Goal: Contribute content: Contribute content

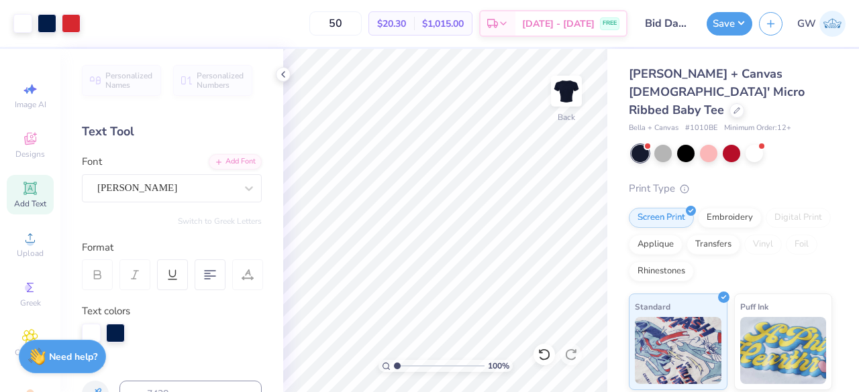
scroll to position [201, 0]
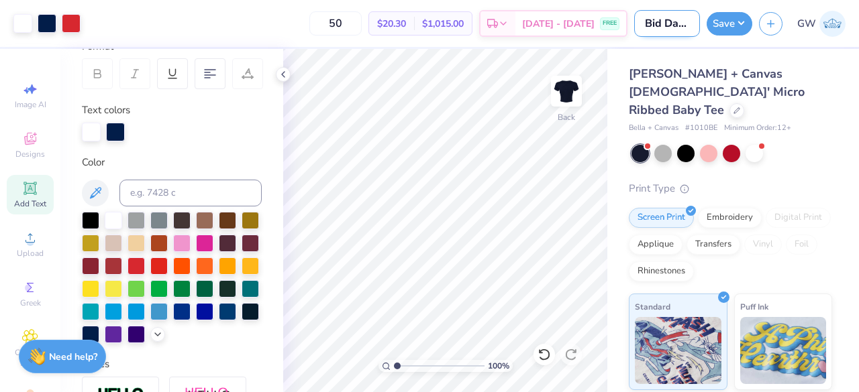
click at [669, 34] on input "Bid Day Idea Navy Blue Baby Tee Red & Blue Phi Mu" at bounding box center [667, 23] width 66 height 27
click at [675, 27] on input "Bid Day Idea Navy Blue Baby Tee Red & Blue Phi Mu" at bounding box center [667, 23] width 66 height 27
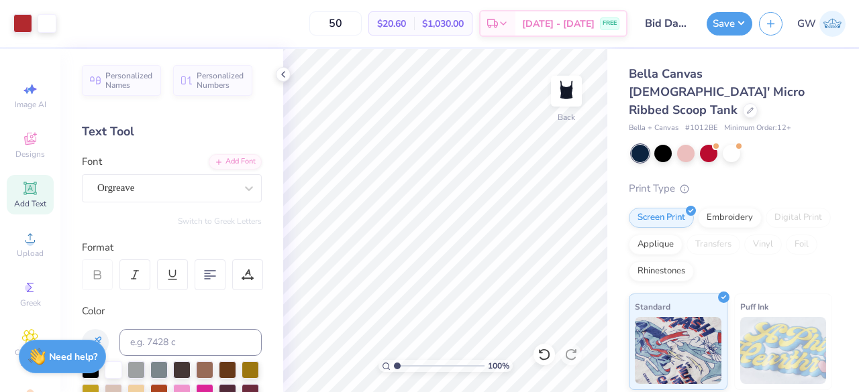
scroll to position [67, 0]
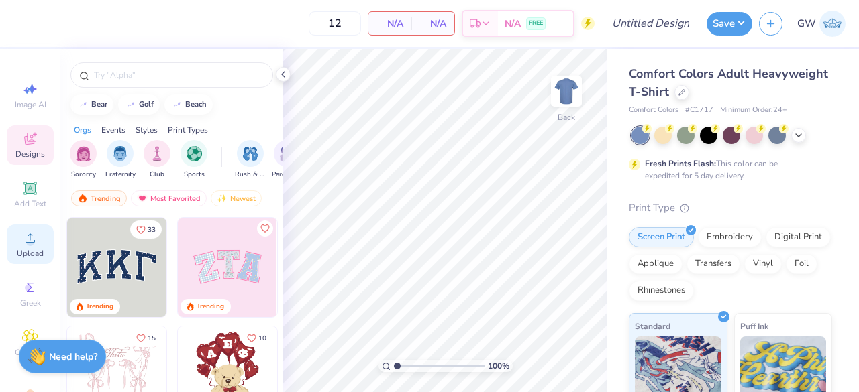
click at [36, 241] on div "Upload" at bounding box center [30, 245] width 47 height 40
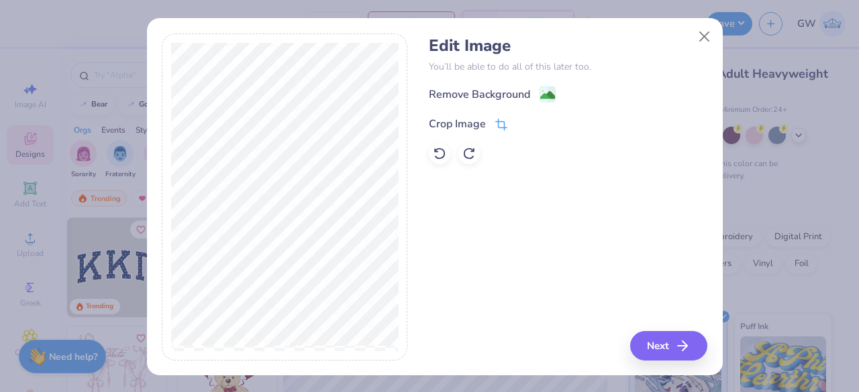
click at [495, 116] on span at bounding box center [501, 124] width 12 height 16
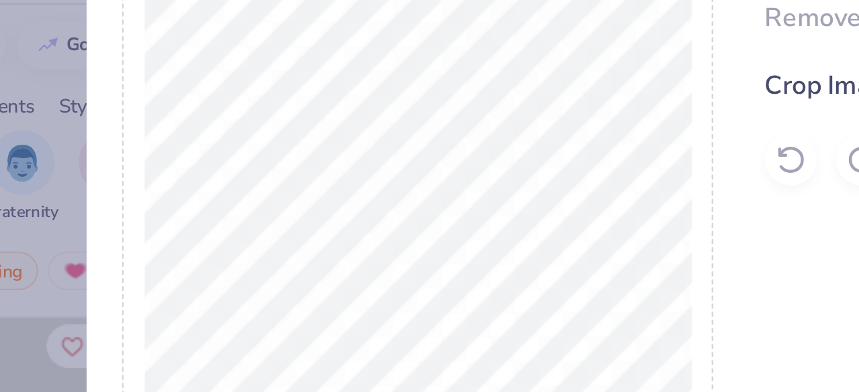
scroll to position [1, 0]
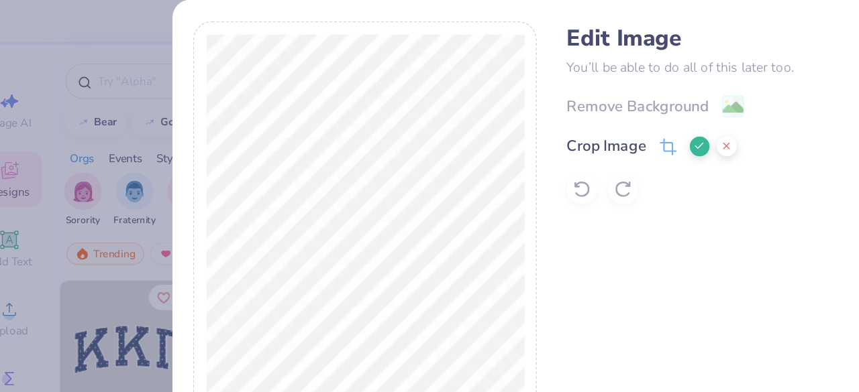
click at [517, 117] on button at bounding box center [524, 122] width 14 height 14
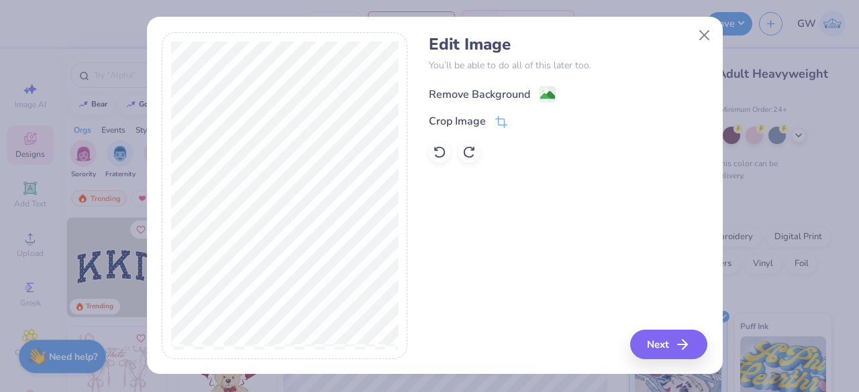
click at [540, 89] on image at bounding box center [547, 95] width 15 height 15
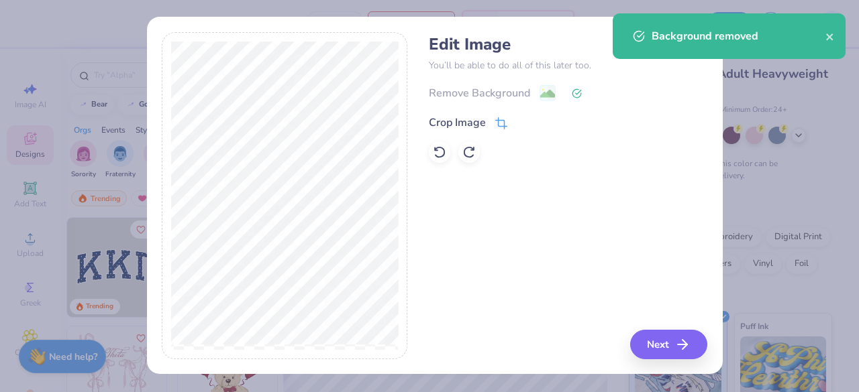
click at [496, 121] on icon at bounding box center [501, 123] width 12 height 12
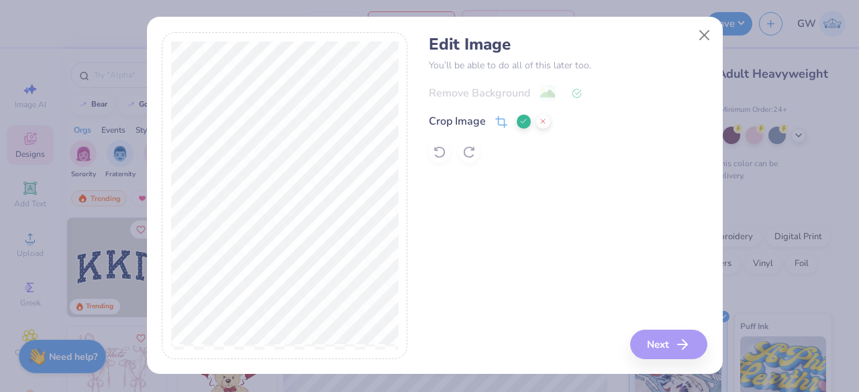
click at [519, 119] on icon at bounding box center [523, 121] width 8 height 8
click at [542, 91] on div "Remove Background" at bounding box center [568, 93] width 278 height 17
click at [661, 338] on button "Next" at bounding box center [670, 345] width 77 height 30
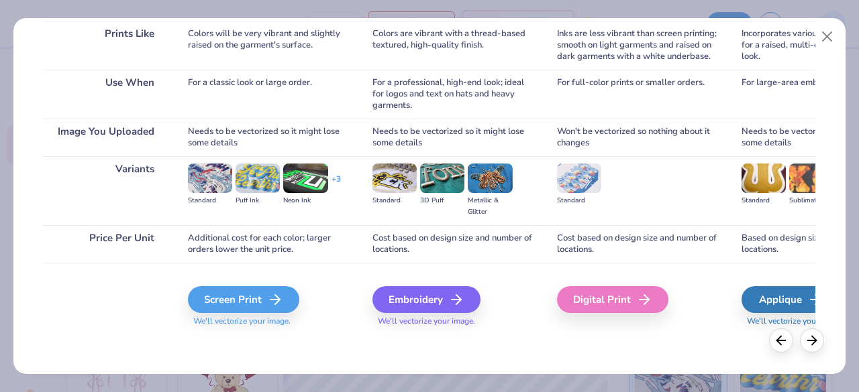
scroll to position [207, 0]
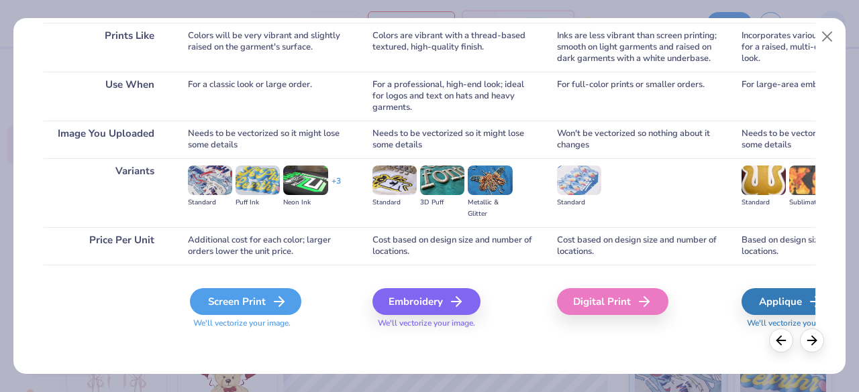
click at [255, 301] on div "Screen Print" at bounding box center [245, 301] width 111 height 27
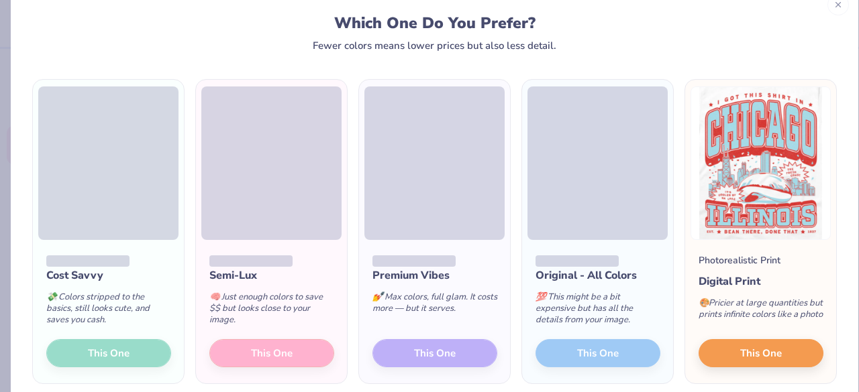
scroll to position [47, 0]
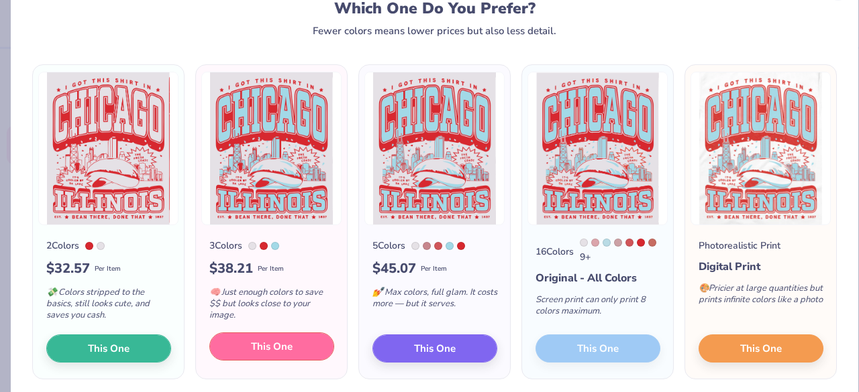
click at [259, 351] on span "This One" at bounding box center [272, 346] width 42 height 15
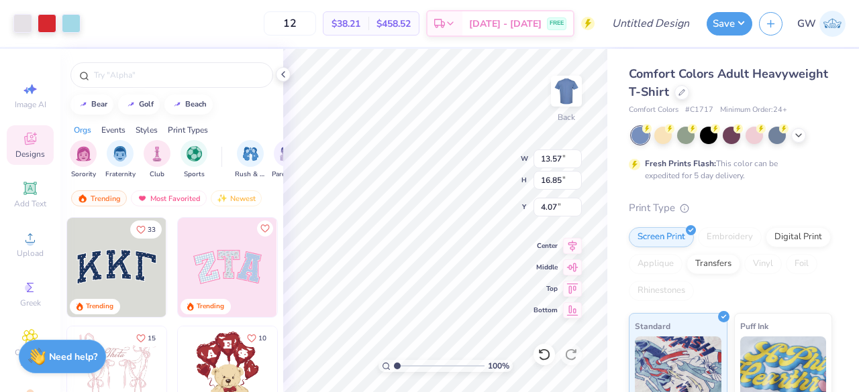
click at [21, 22] on div at bounding box center [429, 196] width 859 height 392
click at [19, 22] on div at bounding box center [22, 22] width 19 height 19
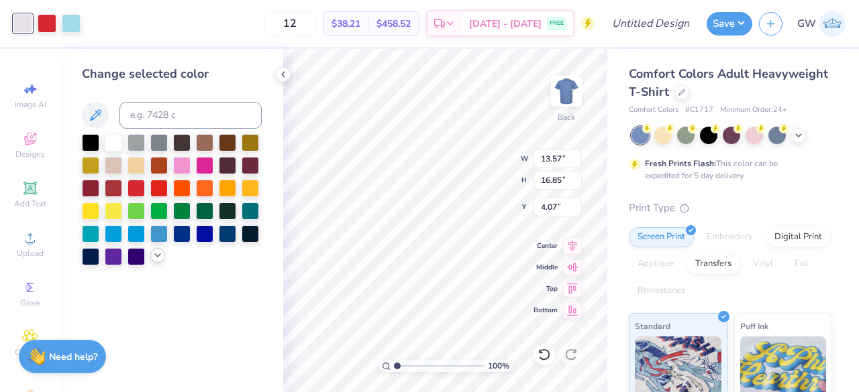
click at [159, 254] on icon at bounding box center [157, 255] width 11 height 11
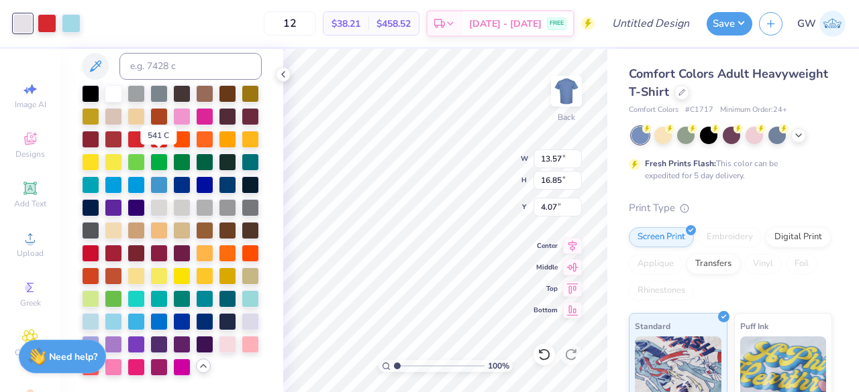
scroll to position [0, 0]
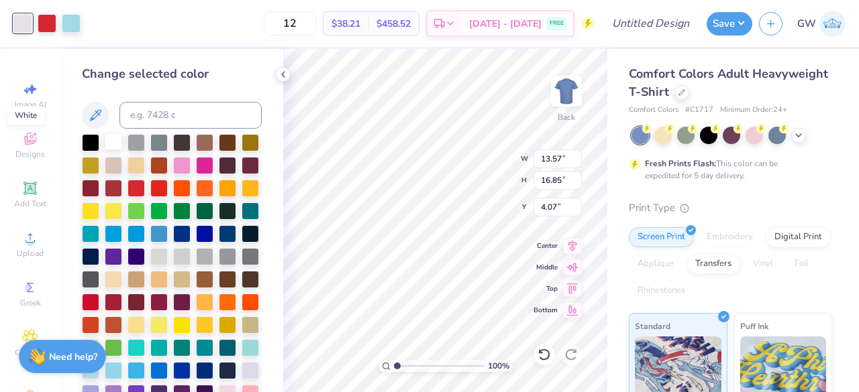
click at [115, 144] on div at bounding box center [113, 141] width 17 height 17
drag, startPoint x: 27, startPoint y: 19, endPoint x: 263, endPoint y: 281, distance: 352.9
click at [263, 281] on div "Change selected color" at bounding box center [171, 220] width 223 height 343
click at [23, 19] on div at bounding box center [22, 23] width 19 height 19
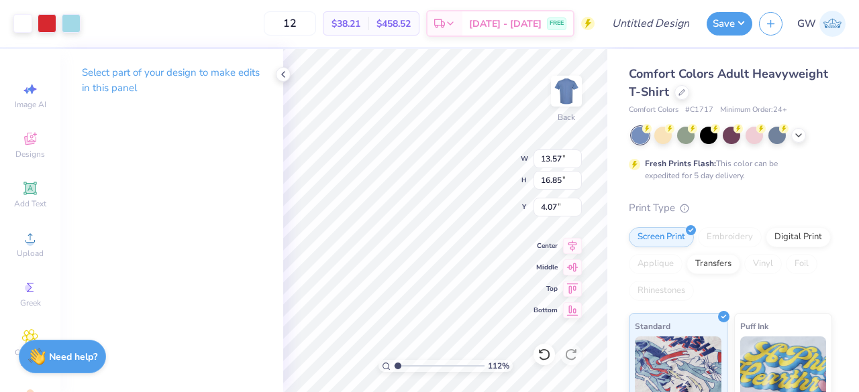
type input "1.11650526805705"
type input "1.13"
type input "1.11650526805705"
type input "6.79"
type input "8.44"
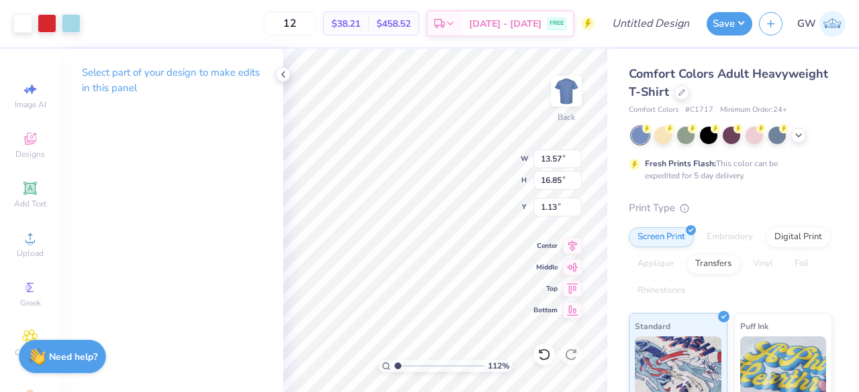
type input "9.55"
type input "1.11650526805705"
type input "1.15"
click at [17, 257] on span "Upload" at bounding box center [30, 253] width 27 height 11
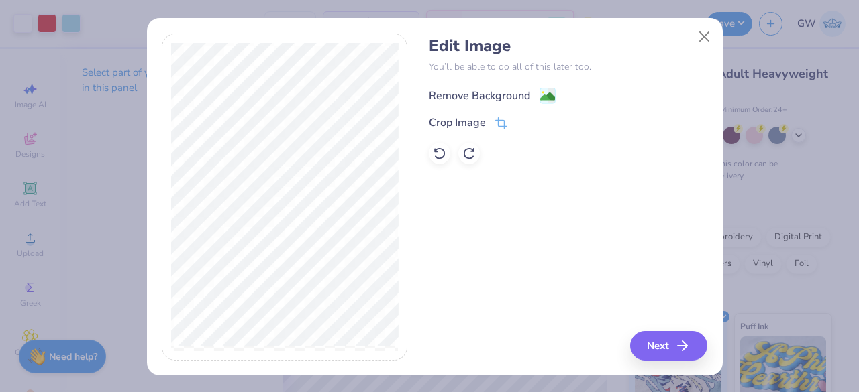
click at [543, 92] on image at bounding box center [547, 96] width 15 height 15
click at [645, 347] on button "Next" at bounding box center [670, 346] width 77 height 30
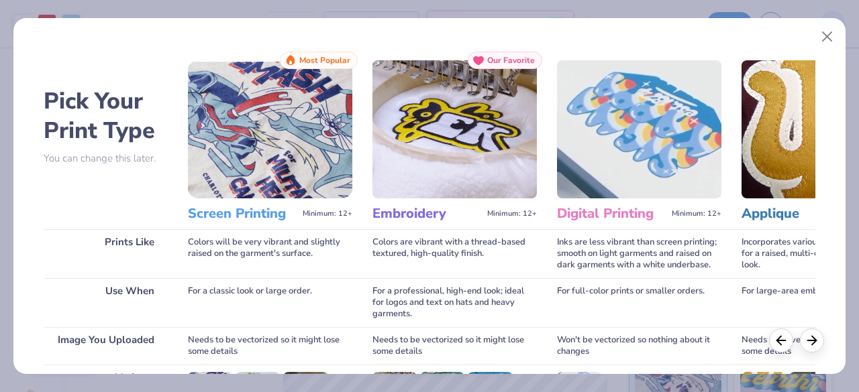
scroll to position [209, 0]
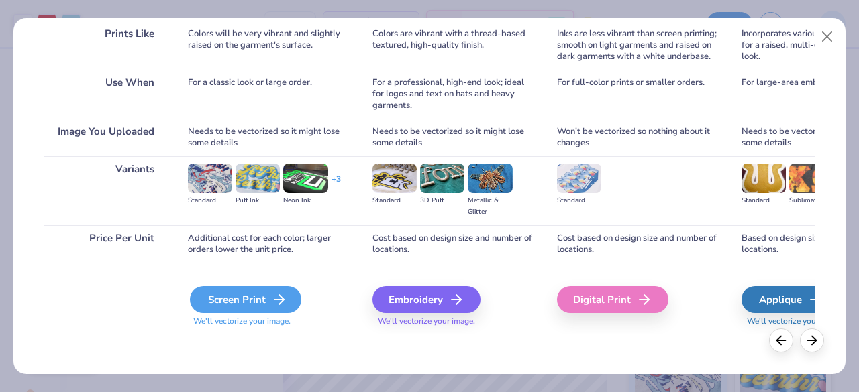
click at [242, 306] on div "Screen Print" at bounding box center [245, 299] width 111 height 27
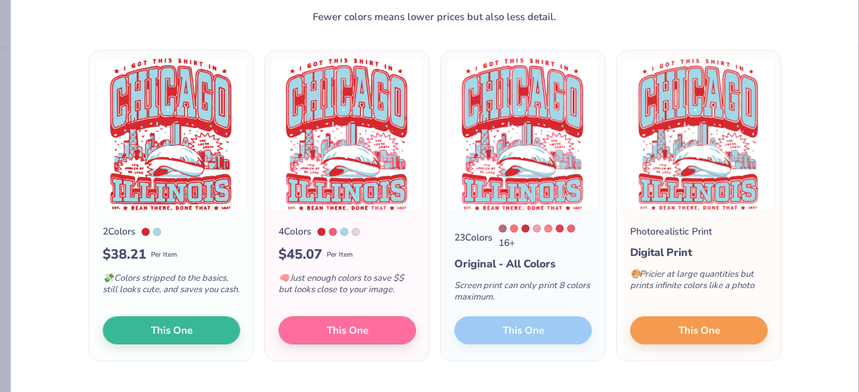
scroll to position [64, 0]
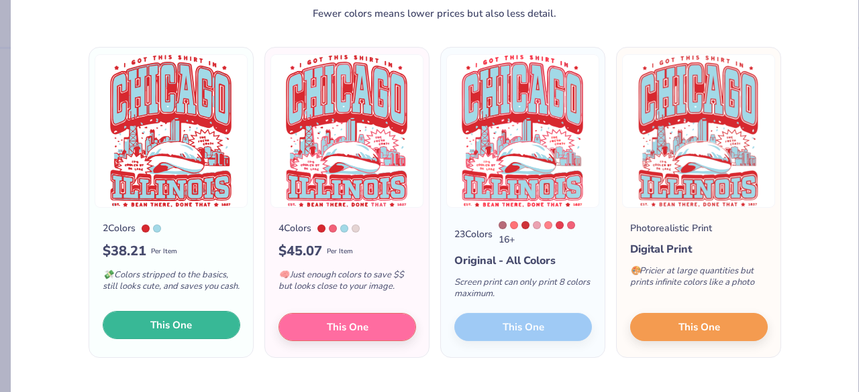
click at [188, 320] on button "This One" at bounding box center [172, 325] width 138 height 28
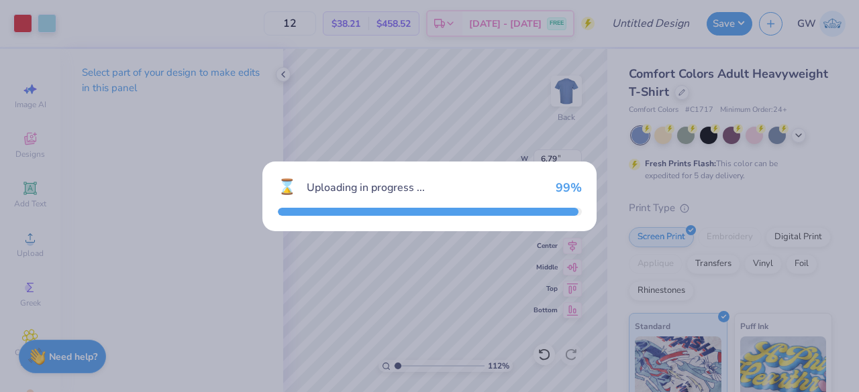
type input "1.11650526805705"
type input "10.63"
type input "13.40"
type input "5.80"
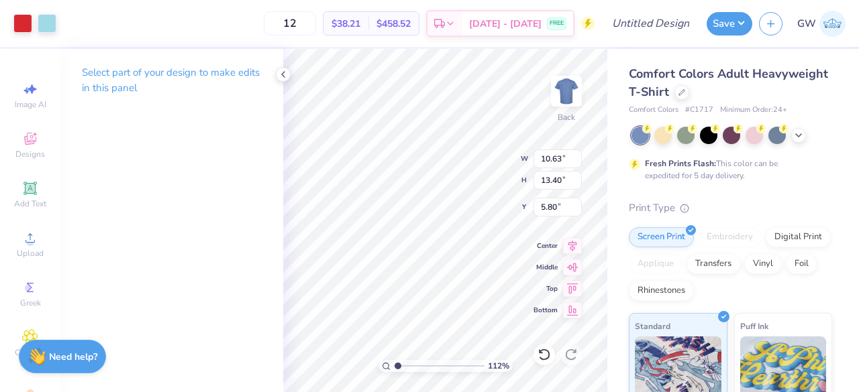
type input "1.11650526805705"
type input "6.79"
type input "8.44"
type input "1.15"
type input "1.11650526805705"
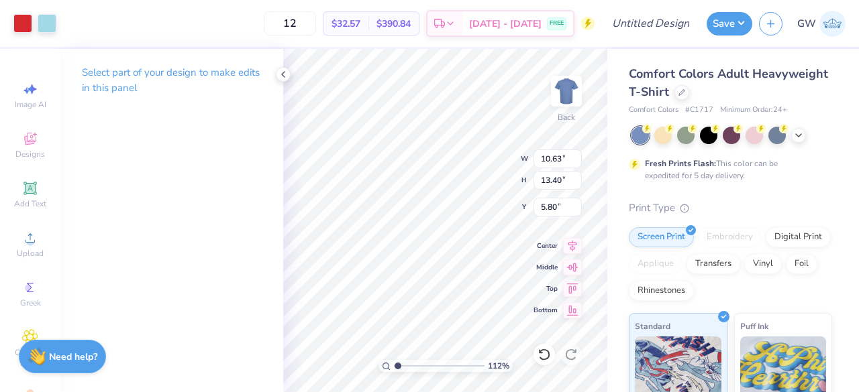
type input "1.65"
click at [685, 91] on icon at bounding box center [681, 91] width 7 height 7
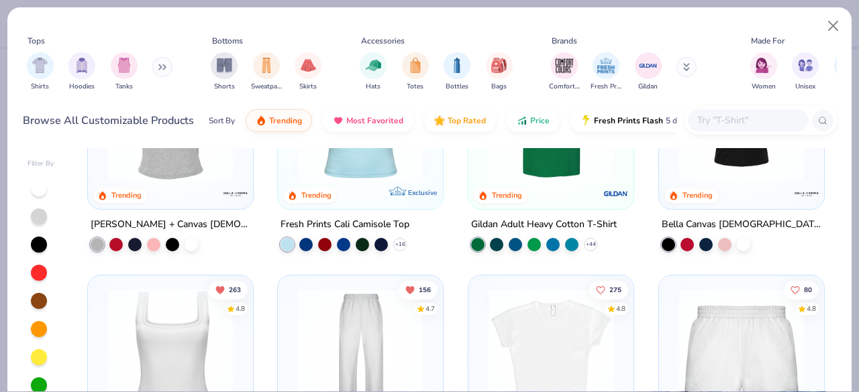
scroll to position [193, 0]
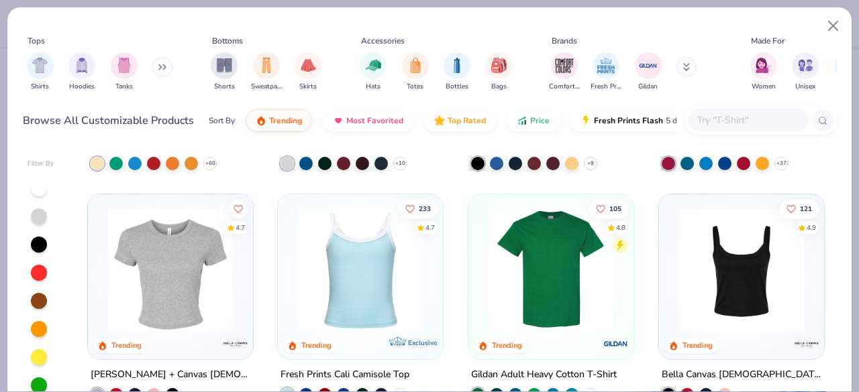
click at [341, 262] on img at bounding box center [360, 270] width 138 height 125
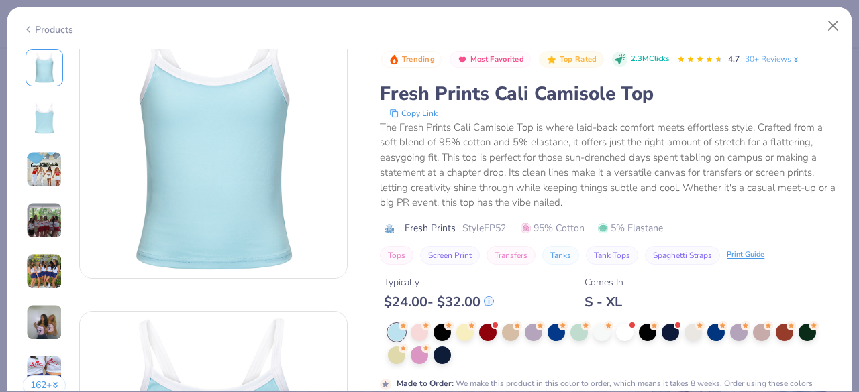
scroll to position [38, 0]
click at [445, 352] on div at bounding box center [441, 353] width 17 height 17
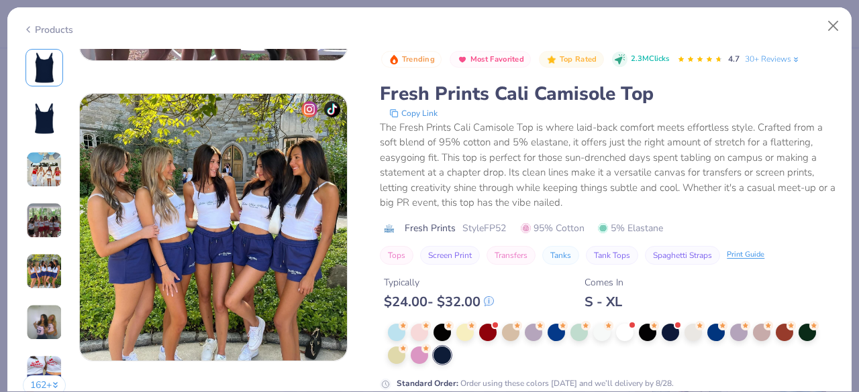
scroll to position [1126, 0]
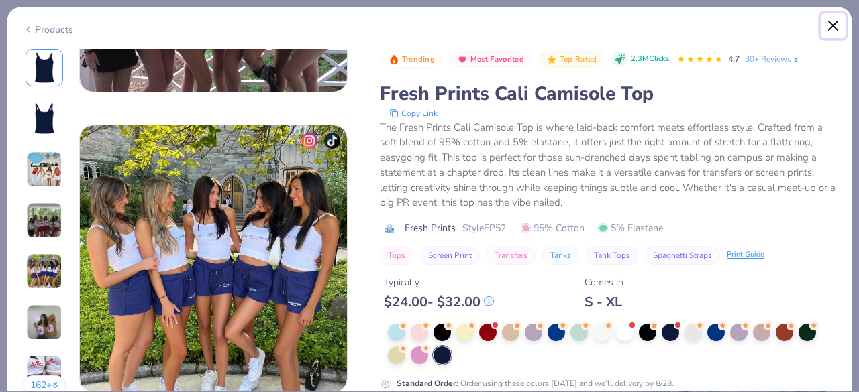
click at [827, 28] on button "Close" at bounding box center [832, 25] width 25 height 25
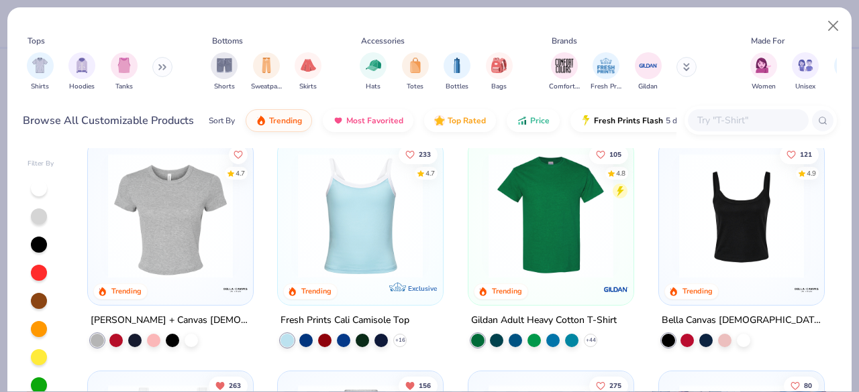
scroll to position [243, 0]
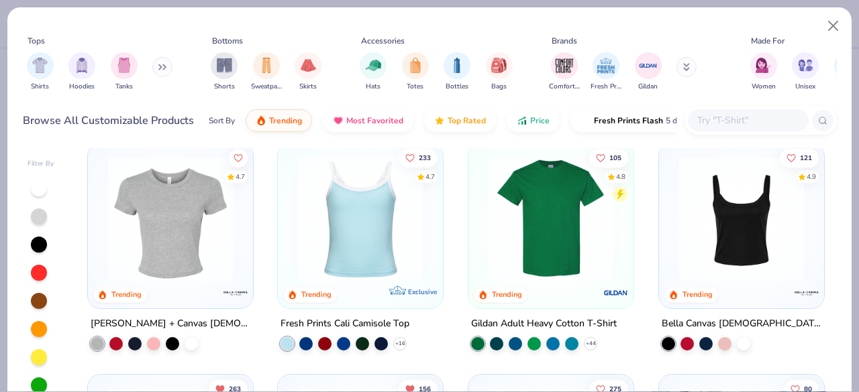
click at [166, 237] on img at bounding box center [170, 219] width 138 height 125
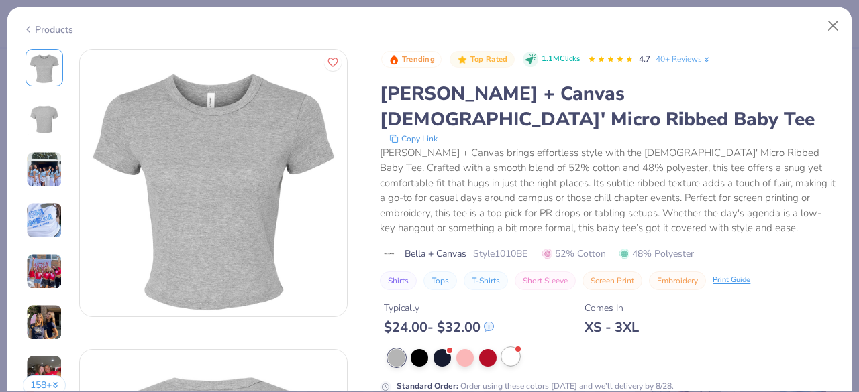
click at [514, 348] on div at bounding box center [510, 356] width 17 height 17
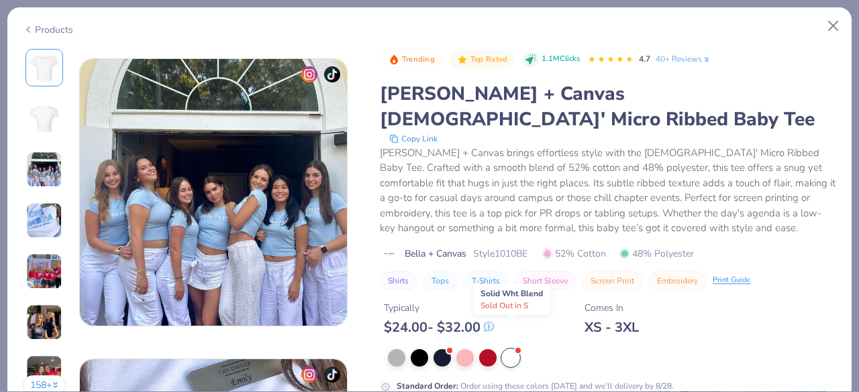
scroll to position [684, 0]
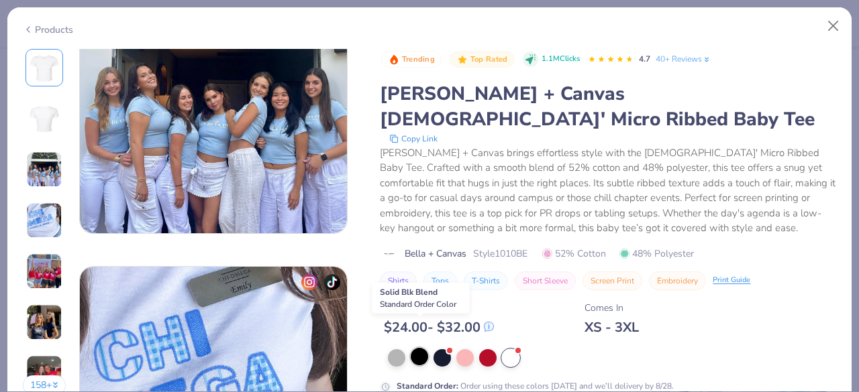
click at [420, 348] on div at bounding box center [419, 356] width 17 height 17
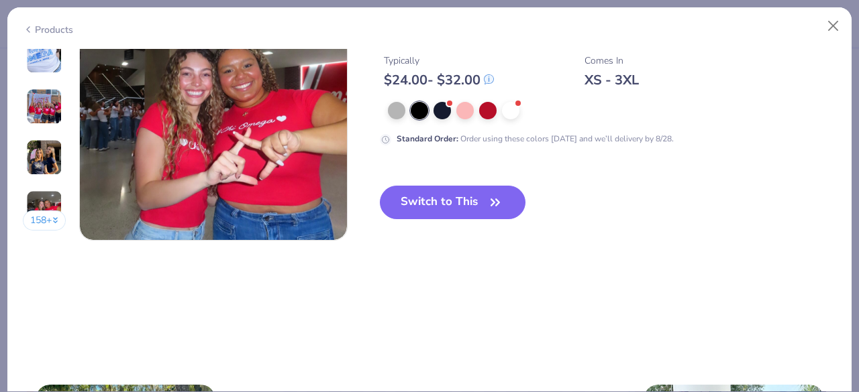
scroll to position [1872, 0]
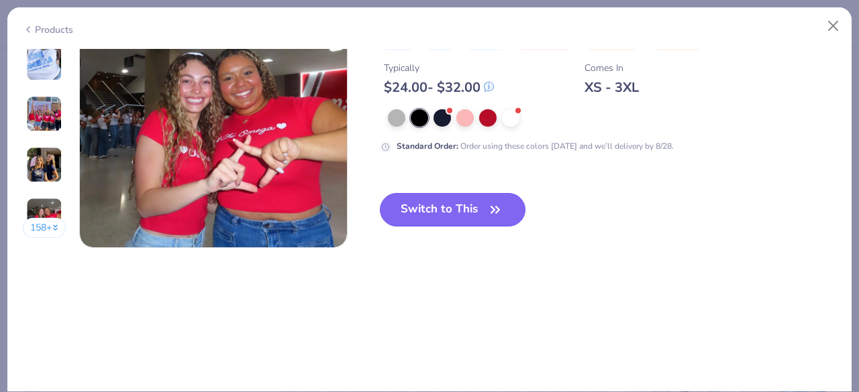
click at [427, 211] on button "Switch to This" at bounding box center [453, 210] width 146 height 34
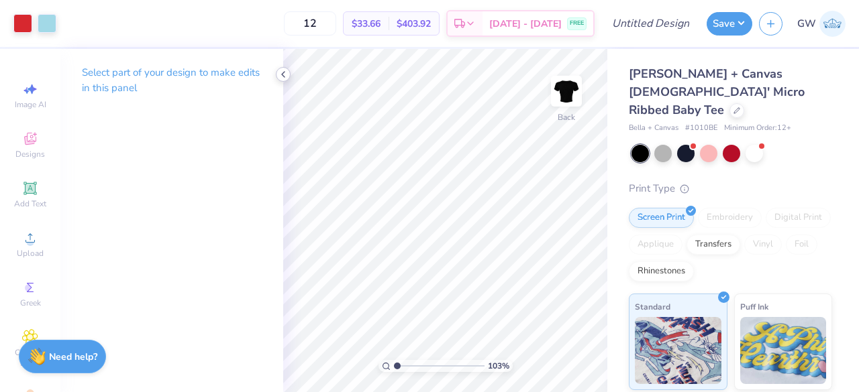
click at [285, 72] on icon at bounding box center [283, 74] width 11 height 11
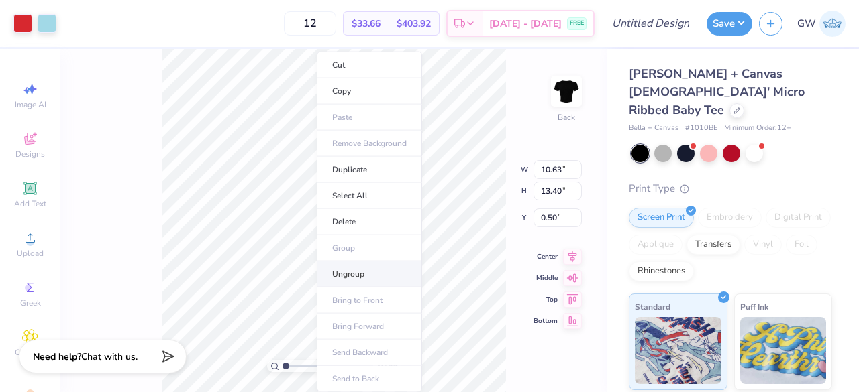
click at [362, 281] on li "Ungroup" at bounding box center [369, 275] width 105 height 26
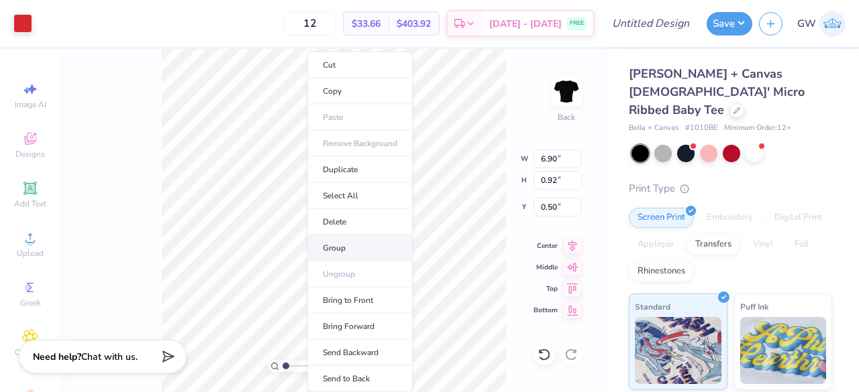
click at [372, 256] on li "Group" at bounding box center [359, 248] width 105 height 26
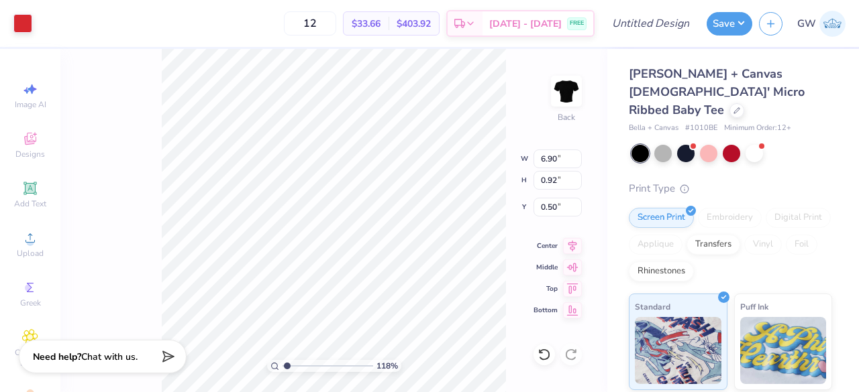
type input "1.18451977866079"
type input "0.32"
type input "0.41"
type input "0.79"
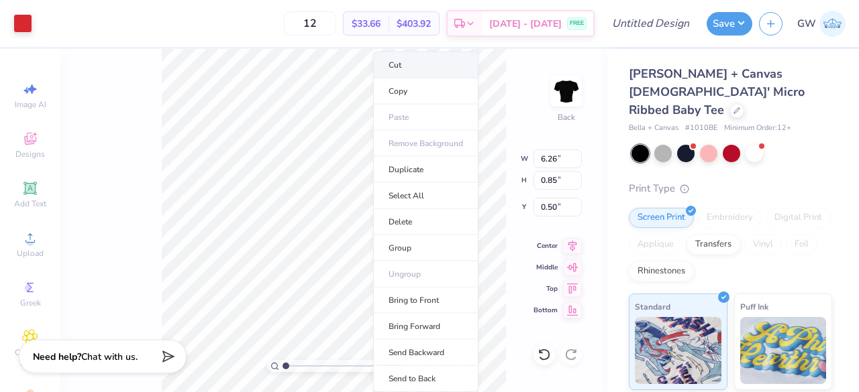
click at [403, 62] on li "Cut" at bounding box center [425, 65] width 105 height 27
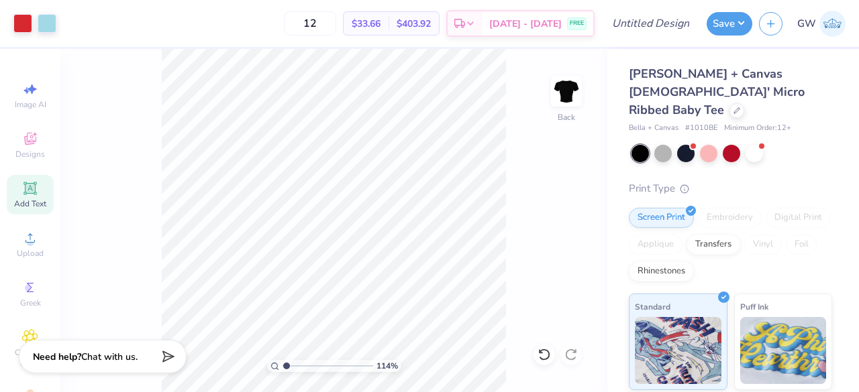
click at [25, 195] on icon at bounding box center [30, 188] width 16 height 16
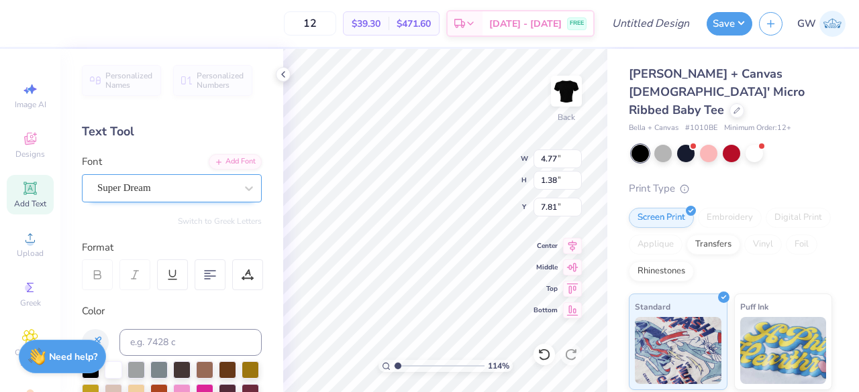
click at [164, 187] on div "Super Dream" at bounding box center [166, 188] width 141 height 21
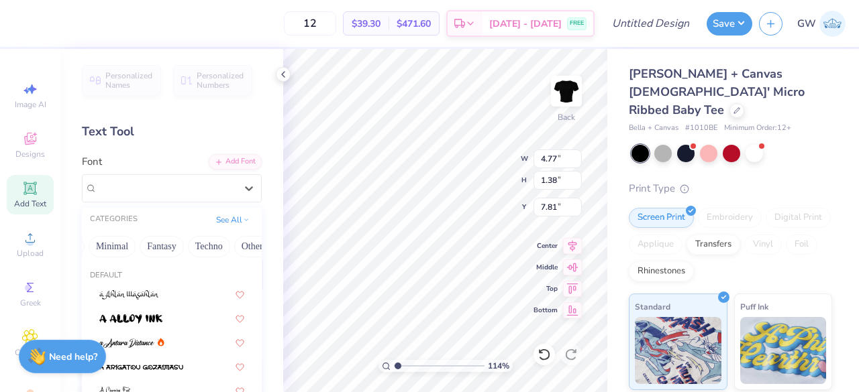
scroll to position [0, 359]
click at [134, 247] on button "Minimal" at bounding box center [132, 246] width 47 height 21
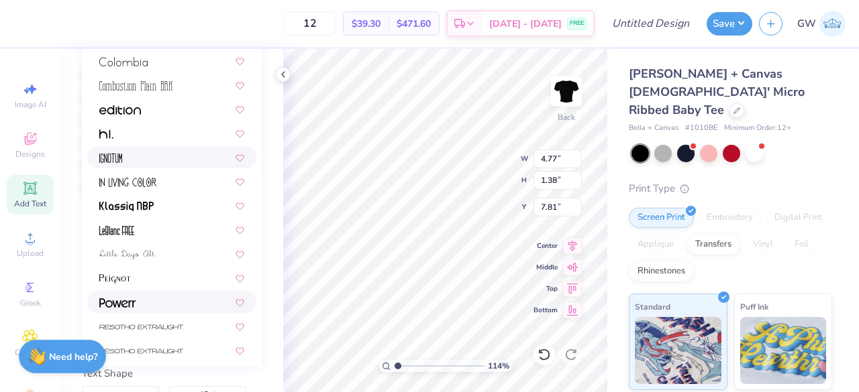
scroll to position [106, 0]
click at [166, 299] on div at bounding box center [171, 301] width 145 height 14
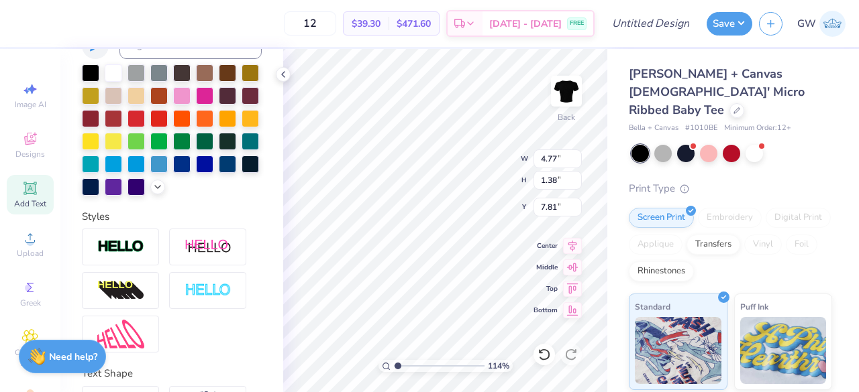
type input "1.13598529238285"
type input "3.65"
type input "1.13598529238285"
type textarea "S"
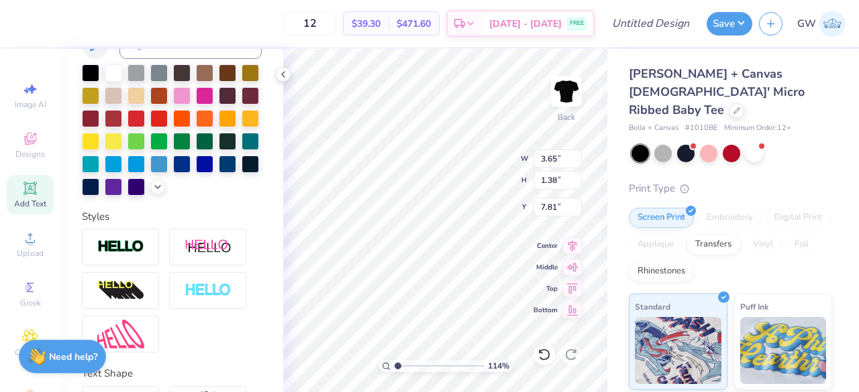
type input "1.13598529238285"
type textarea "Sw"
type input "1.13598529238285"
type textarea "Swe"
type input "1.13598529238285"
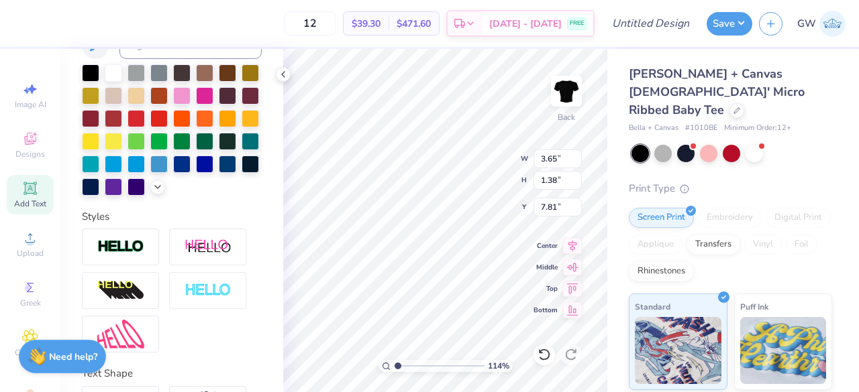
type textarea "Swee"
type input "1.13598529238285"
type textarea "Swe"
type input "1.13598529238285"
type textarea "Sw"
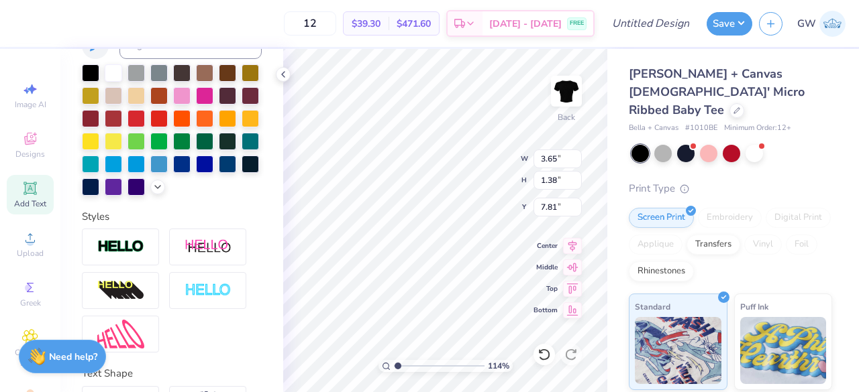
type input "1.13598529238285"
type textarea "S"
type input "1.13598529238285"
type textarea "SW"
type input "1.13598529238285"
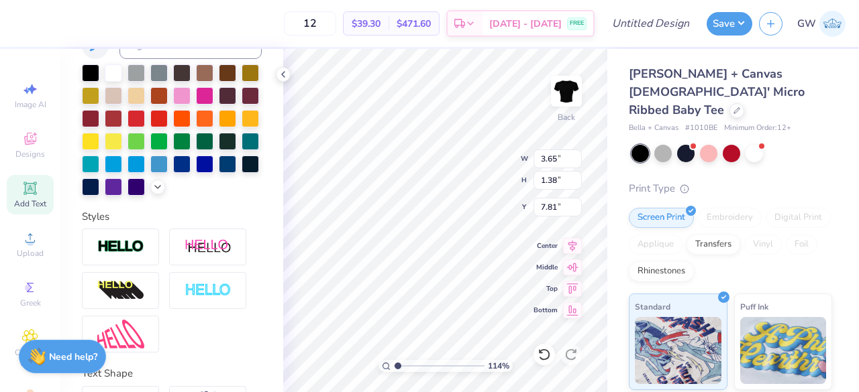
type textarea "SWE"
type input "1.13598529238285"
type textarea "SWEE"
type input "1.13598529238285"
type textarea "SWEET"
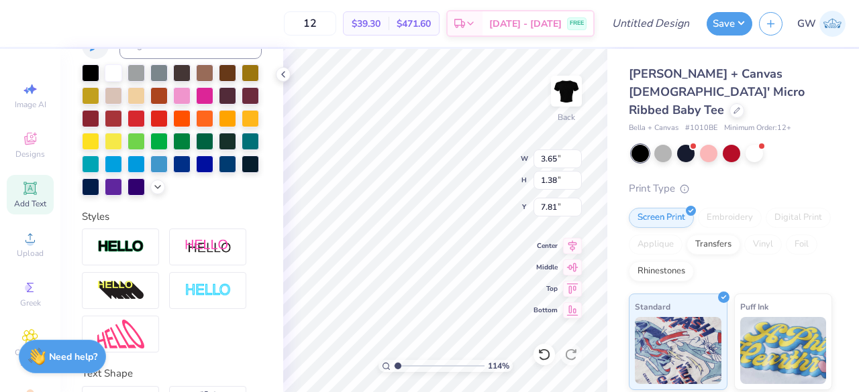
type input "1.13598529238285"
type textarea "SWEET"
type input "1.13598529238285"
type textarea "SWEET H"
type input "1.13598529238285"
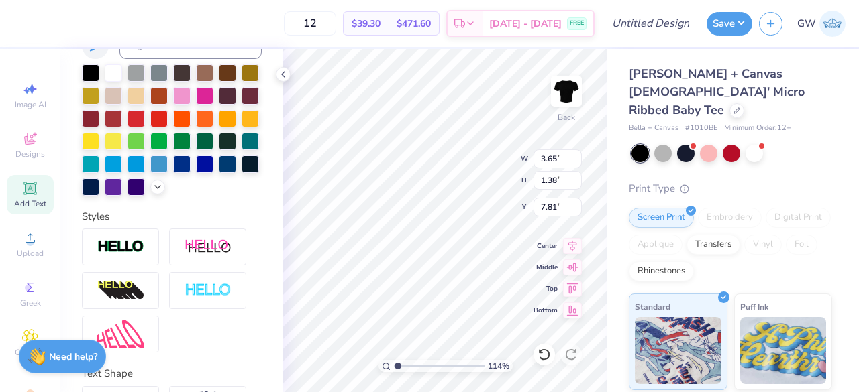
type textarea "SWEET HO"
type input "1.13598529238285"
type textarea "SWEET HOME"
type input "1.13598529238285"
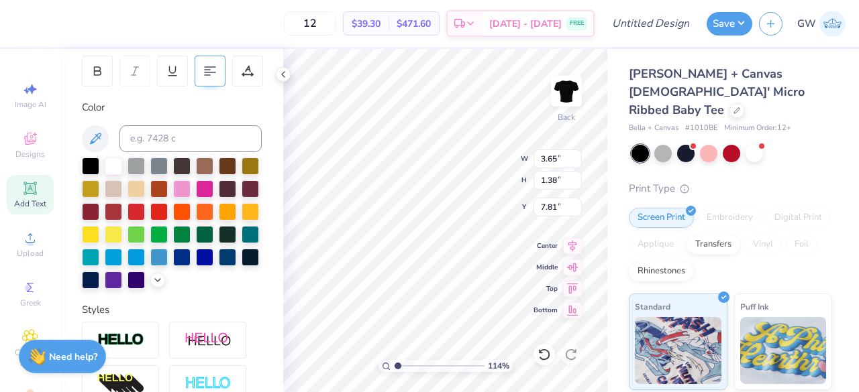
scroll to position [229, 0]
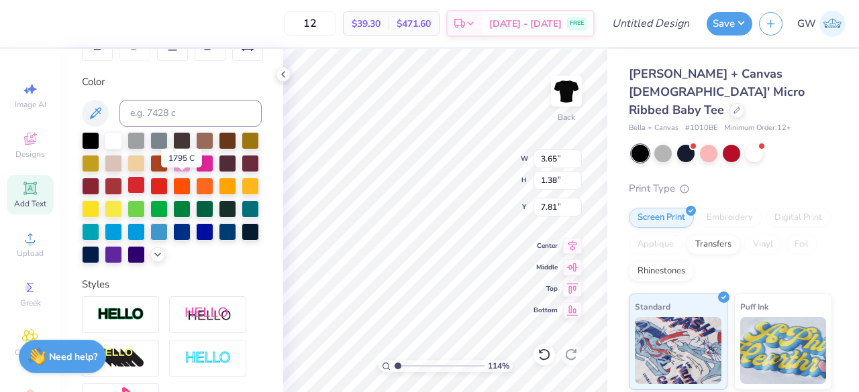
type textarea "SWEET HOME"
click at [145, 182] on div at bounding box center [135, 184] width 17 height 17
type input "1.13598529238285"
type input "0.74"
type input "1.13598529238285"
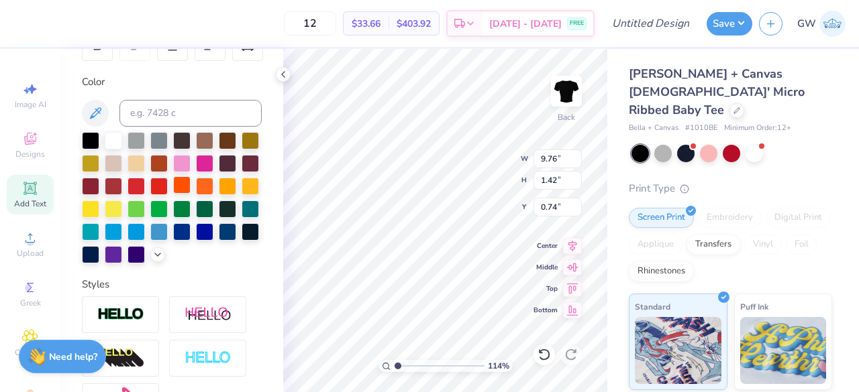
type input "3.15"
type input "0.46"
type input "1.13598529238285"
type input "0.50"
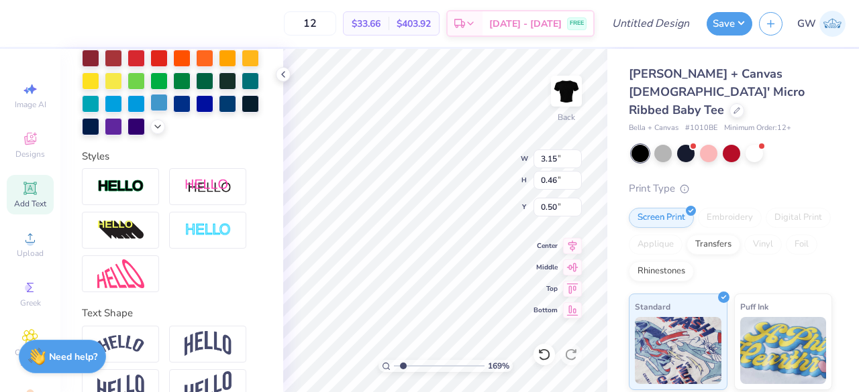
scroll to position [407, 0]
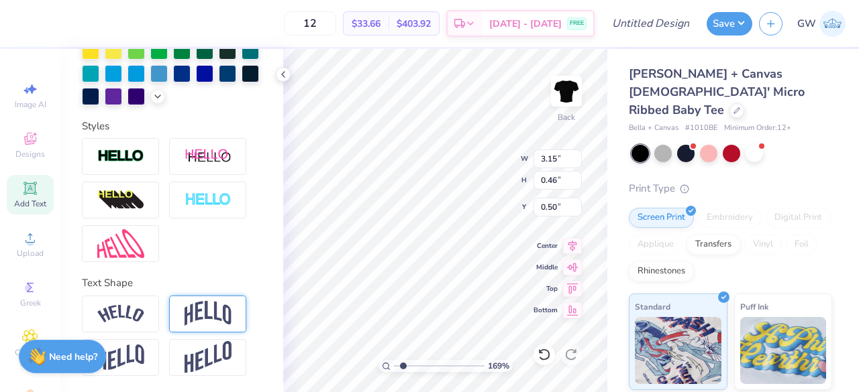
click at [207, 327] on img at bounding box center [207, 313] width 47 height 25
type input "1.6896504298646"
type input "1.09"
type input "0.53"
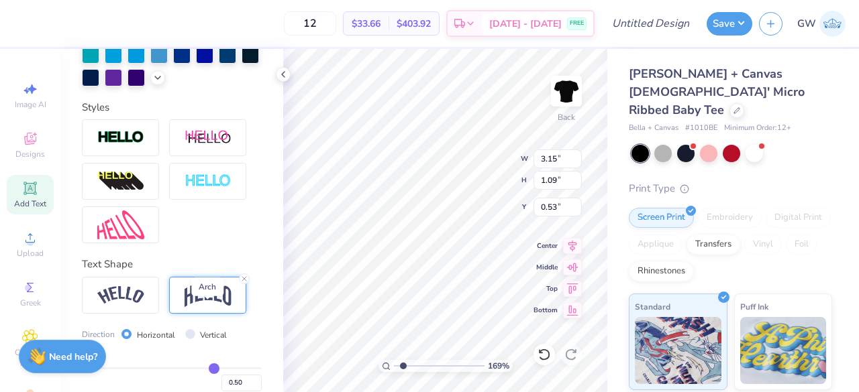
scroll to position [487, 0]
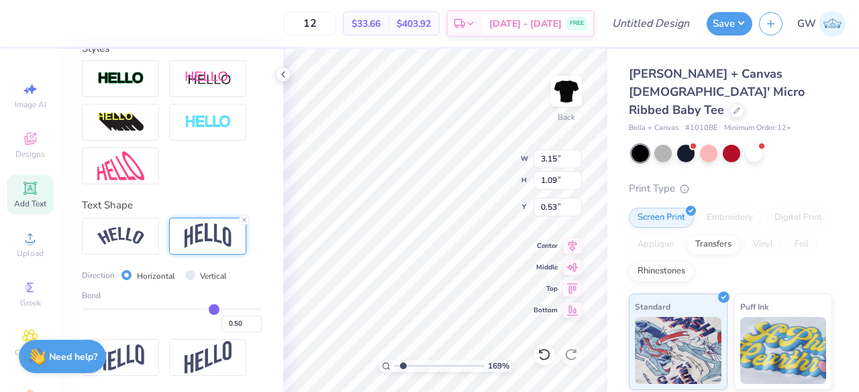
type input "0.51"
type input "0.5"
type input "0.50"
type input "0.48"
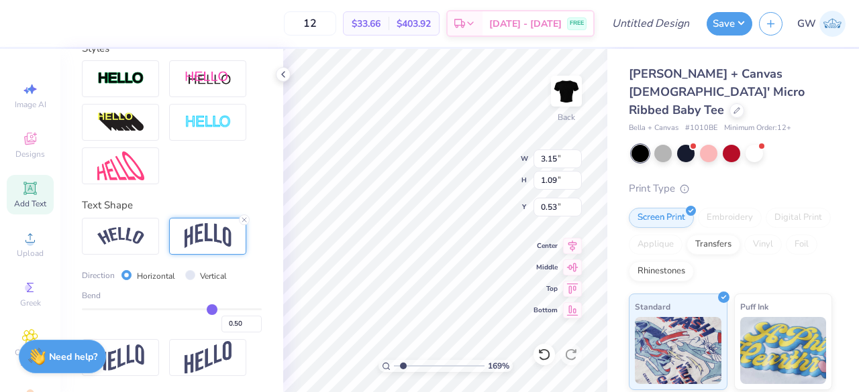
type input "0.48"
type input "0.47"
type input "0.46"
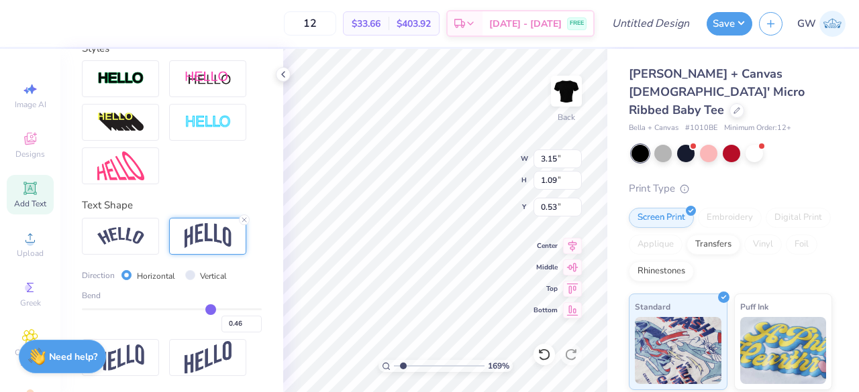
type input "0.45"
type input "0.44"
type input "0.43"
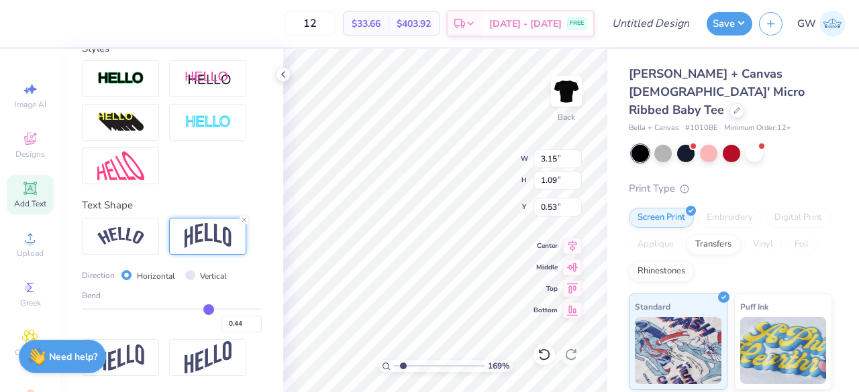
type input "0.43"
type input "0.42"
type input "0.41"
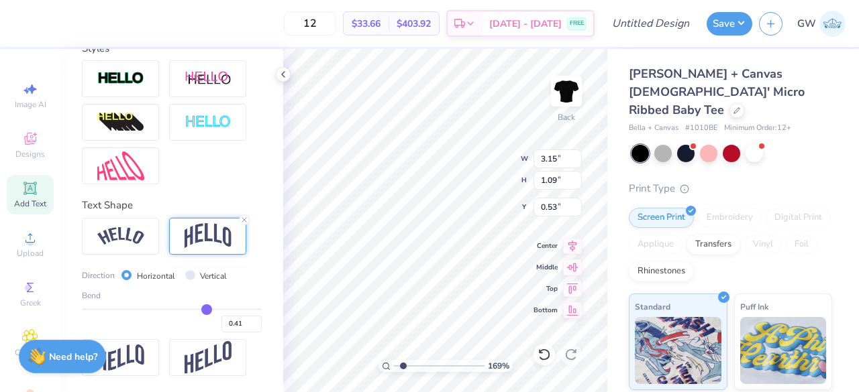
type input "0.4"
type input "0.40"
type input "0.39"
type input "0.38"
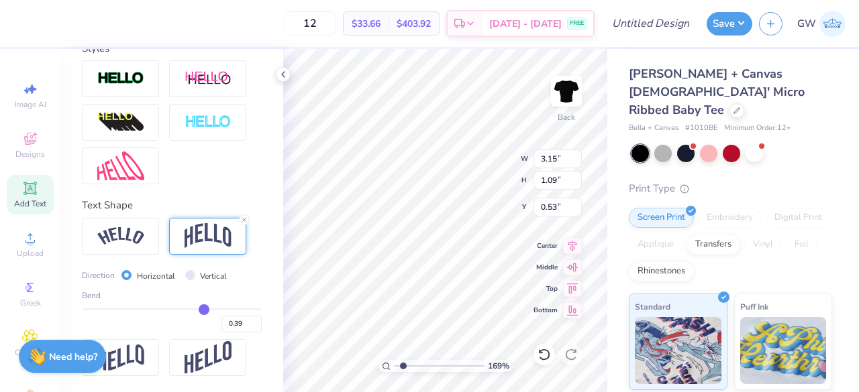
type input "0.38"
type input "0.37"
type input "0.36"
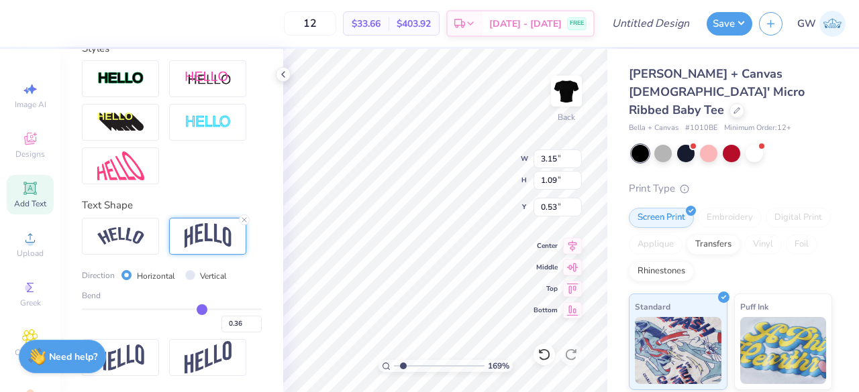
type input "0.32"
type input "0.31"
type input "0.28"
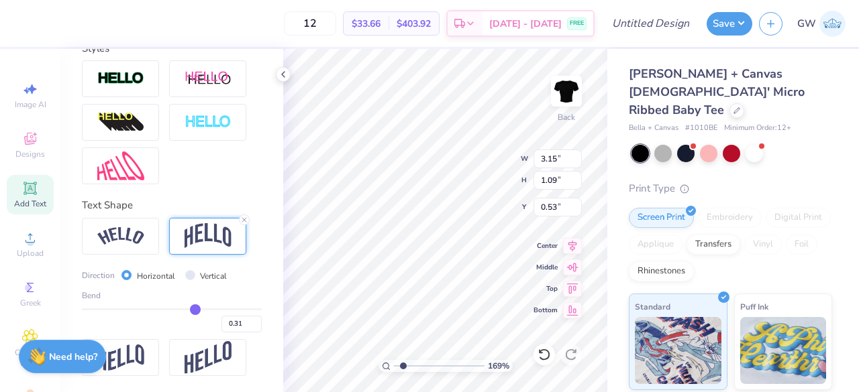
type input "0.28"
type input "0.25"
type input "0.24"
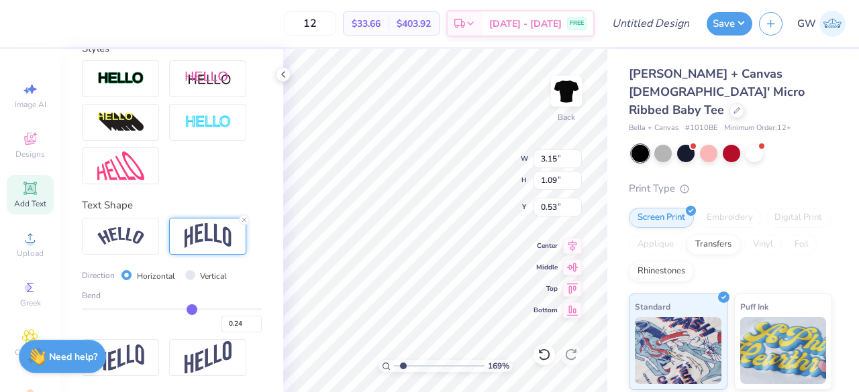
type input "0.23"
type input "0.22"
type input "0.21"
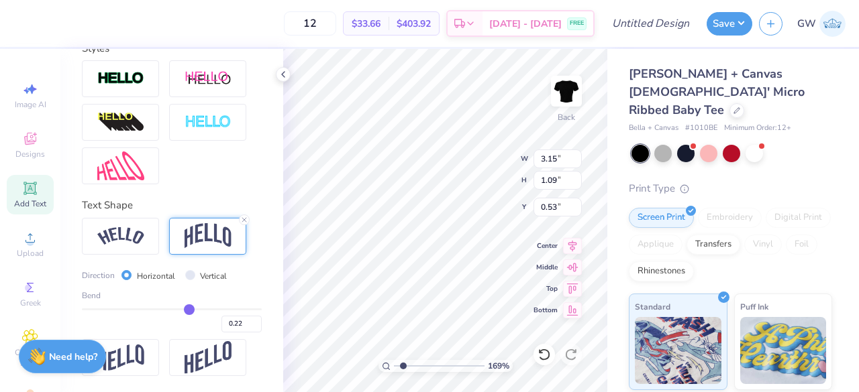
type input "0.21"
type input "0.2"
type input "0.20"
type input "0.19"
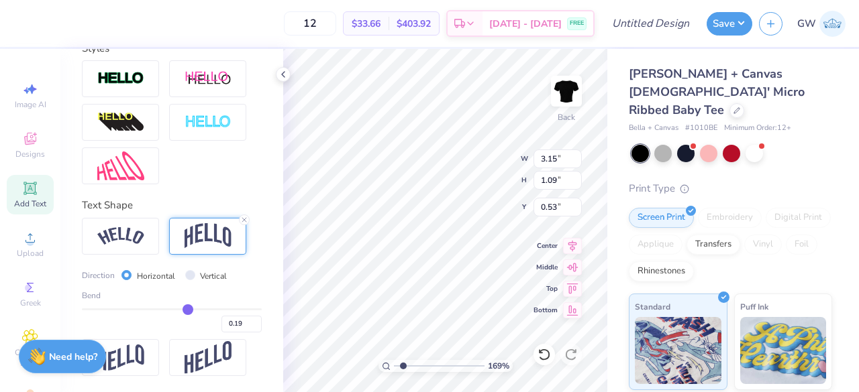
type input "0.18"
type input "0.17"
type input "0.15"
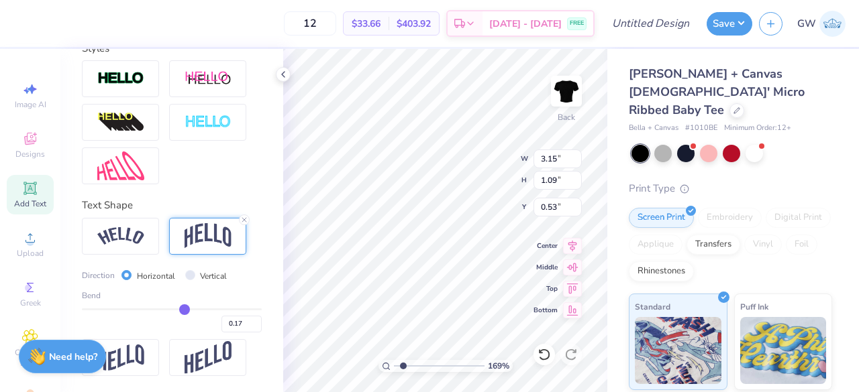
type input "0.15"
type input "0.14"
type input "0.13"
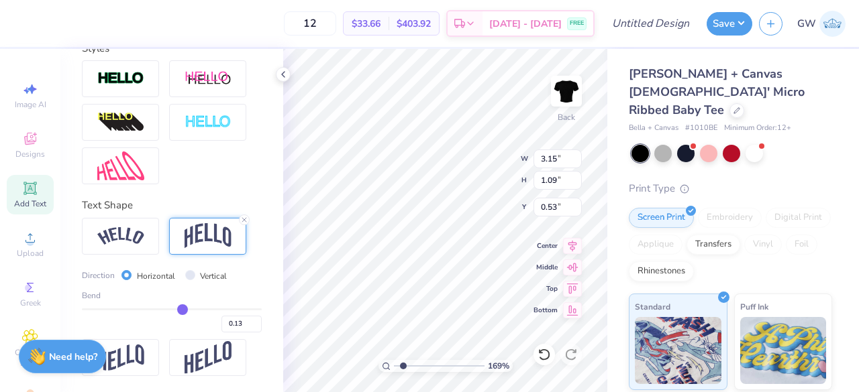
type input "0.12"
type input "0.11"
type input "0.09"
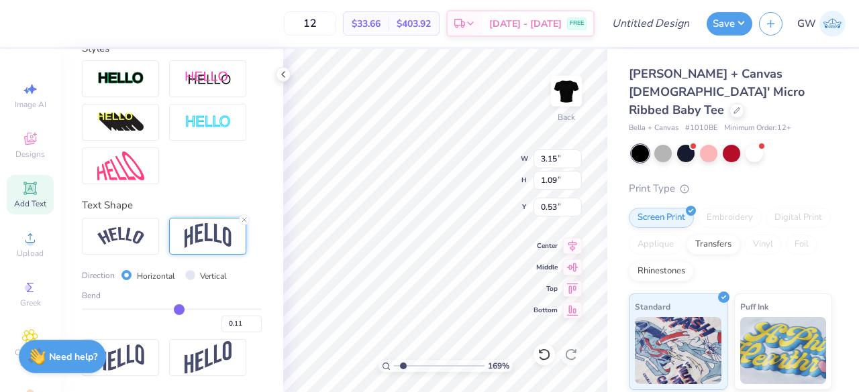
type input "0.09"
type input "0.07"
type input "0.06"
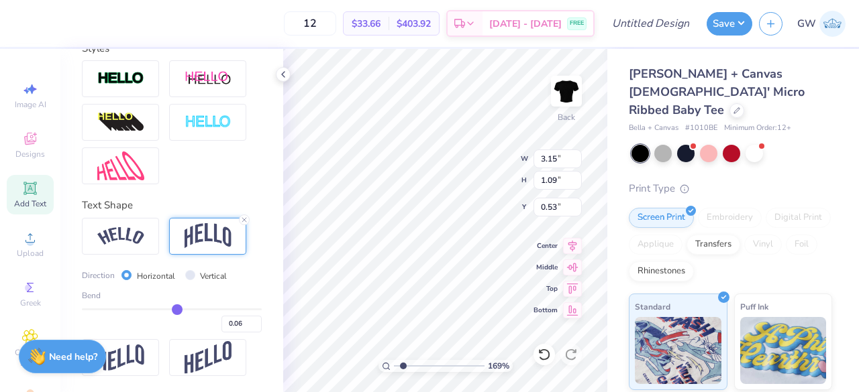
type input "0.05"
type input "0.04"
type input "0.03"
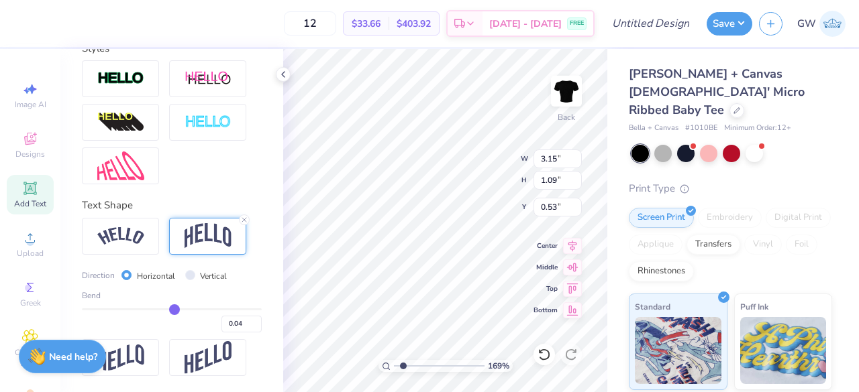
type input "0.03"
type input "0.01"
type input "0"
type input "0.00"
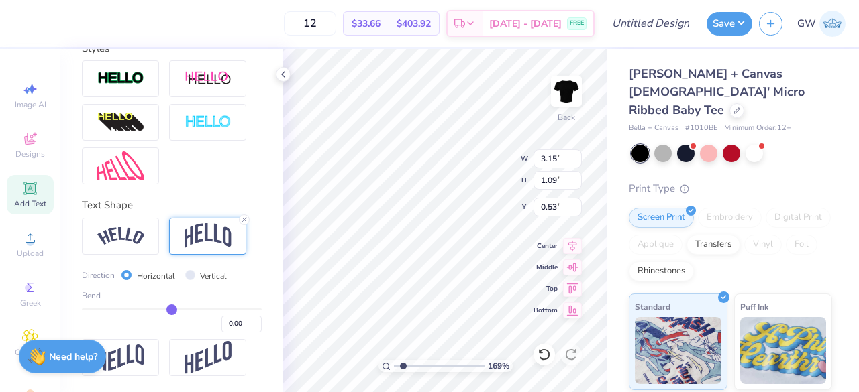
type input "-0.01"
type input "-0.02"
type input "-0.04"
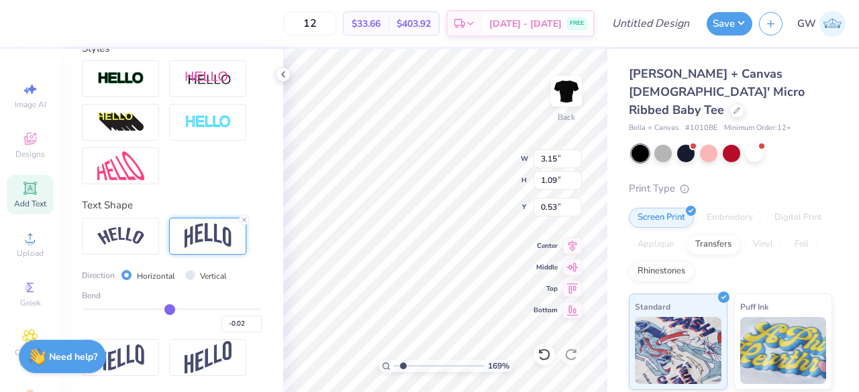
type input "-0.04"
type input "-0.05"
type input "-0.06"
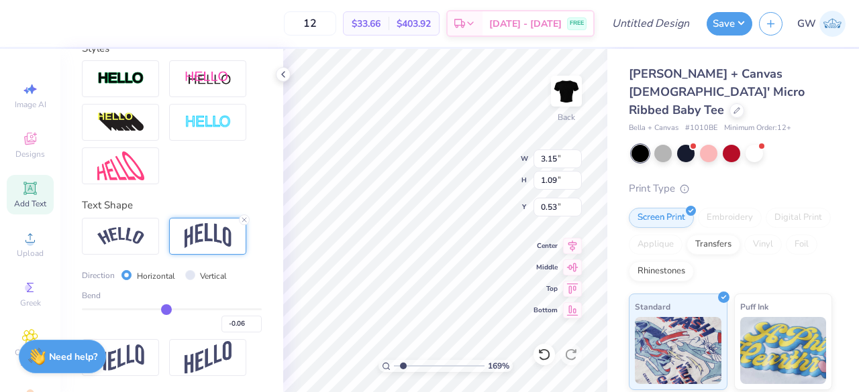
drag, startPoint x: 207, startPoint y: 309, endPoint x: 161, endPoint y: 310, distance: 46.3
type input "-0.06"
click at [161, 310] on input "range" at bounding box center [172, 310] width 180 height 2
type input "1.6896504298646"
type input "0.52"
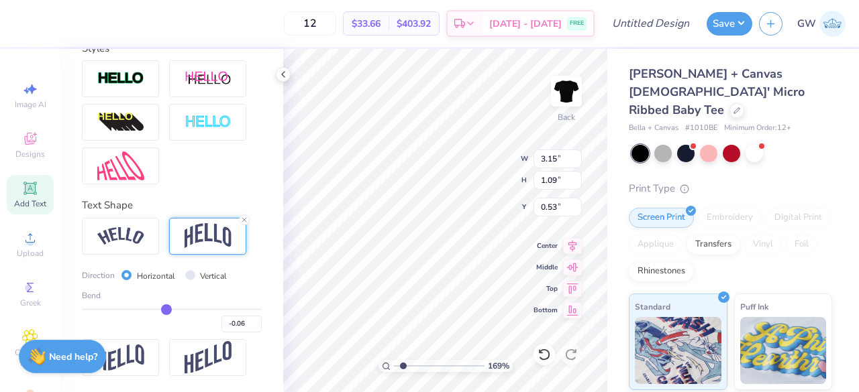
type input "0.81"
type input "-0.04"
type input "0"
type input "0.00"
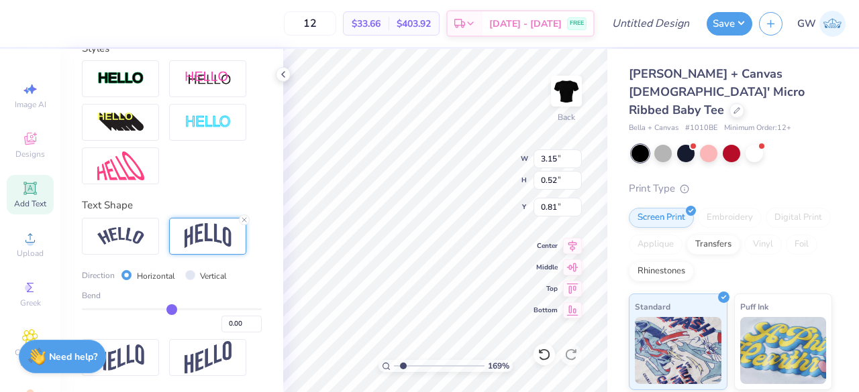
type input "0.04"
type input "0.08"
type input "0.1"
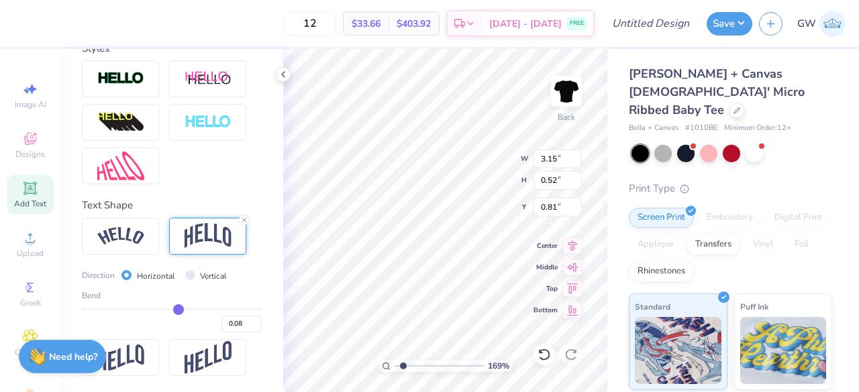
type input "0.10"
type input "0.13"
type input "0.15"
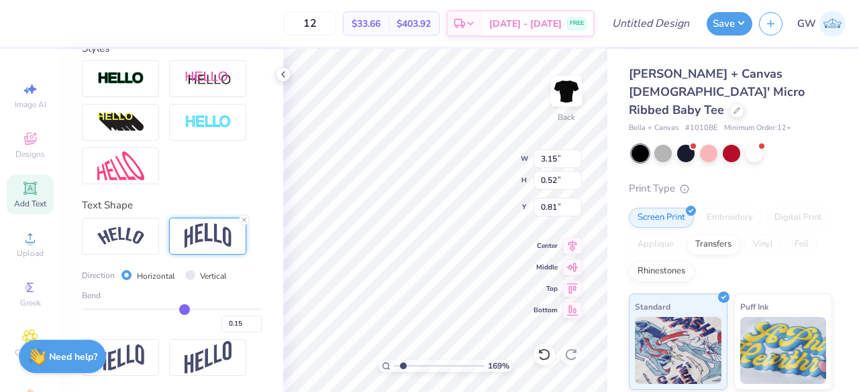
type input "0.16"
type input "0.17"
type input "0.18"
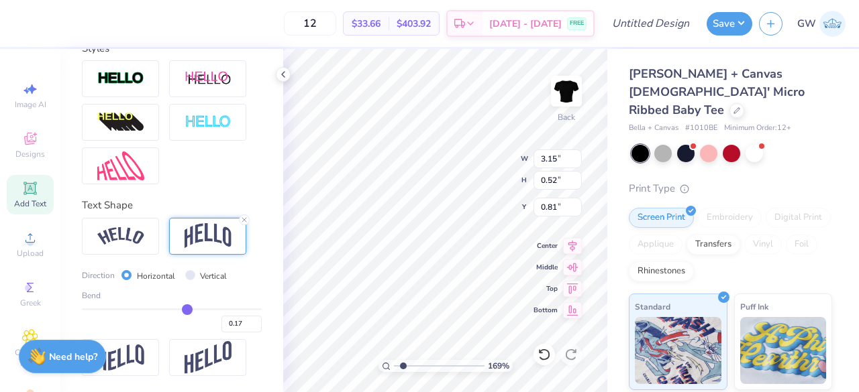
type input "0.18"
type input "0.19"
type input "0.2"
type input "0.20"
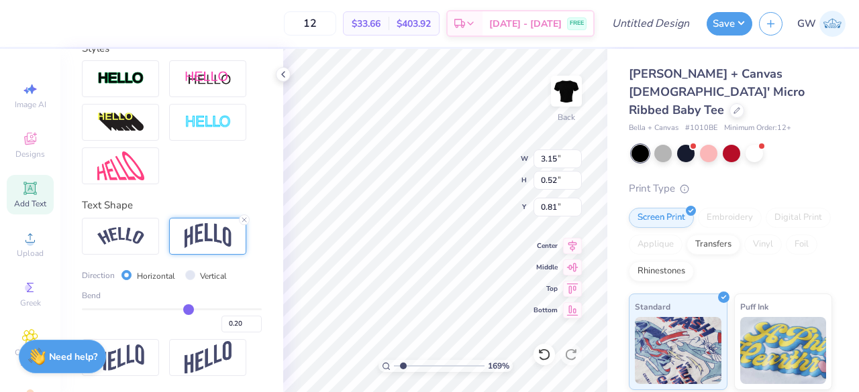
type input "0.21"
type input "0.22"
drag, startPoint x: 162, startPoint y: 310, endPoint x: 184, endPoint y: 308, distance: 22.2
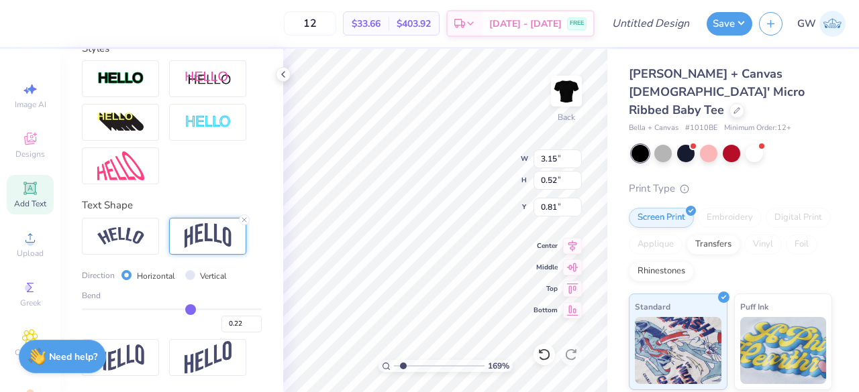
type input "0.22"
click at [184, 309] on input "range" at bounding box center [172, 310] width 180 height 2
type input "1.6896504298646"
type input "0.72"
type input "0.71"
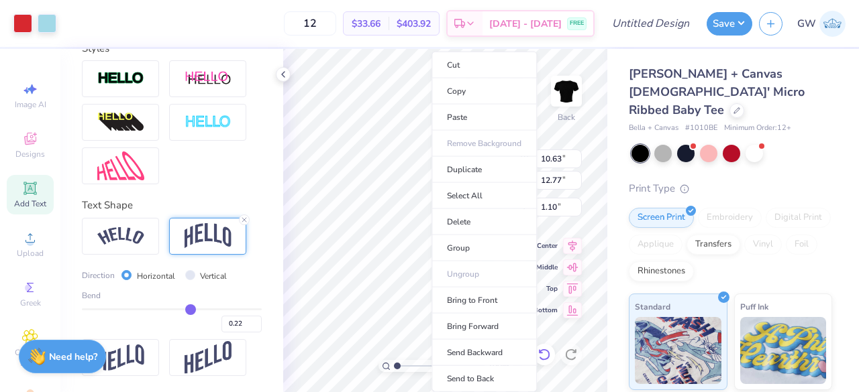
type input "1"
click at [467, 240] on li "Group" at bounding box center [483, 248] width 105 height 26
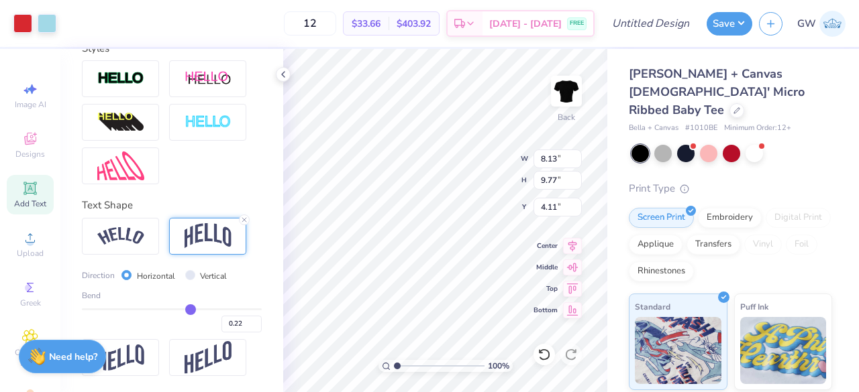
type input "8.13"
type input "9.77"
type input "4.11"
type input "1.33118932693757"
type input "1.87"
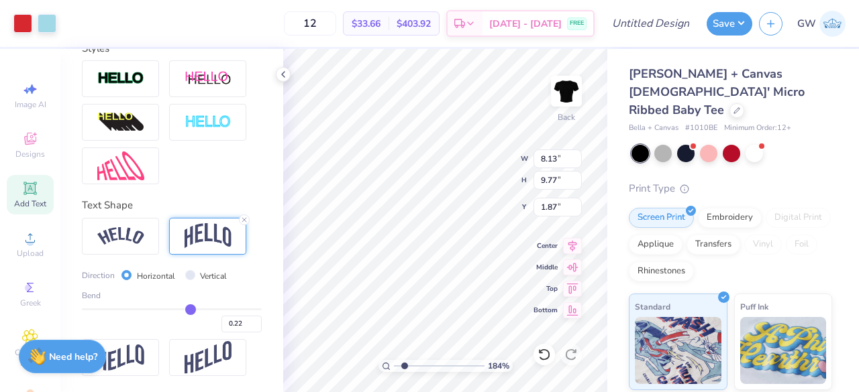
type input "1.83712469812577"
type input "3.15"
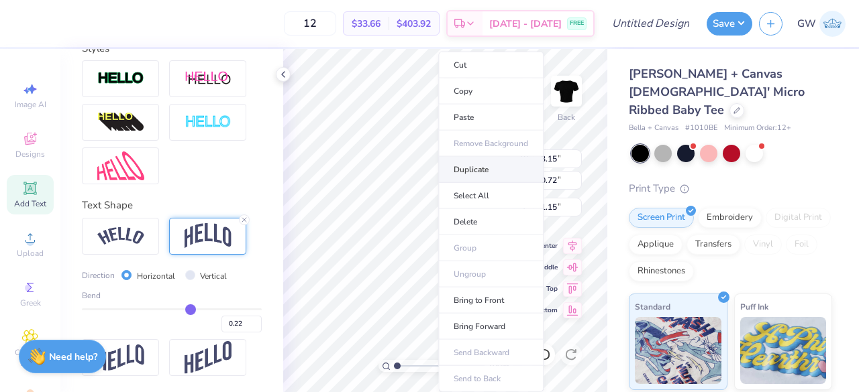
click at [510, 168] on li "Duplicate" at bounding box center [490, 170] width 105 height 26
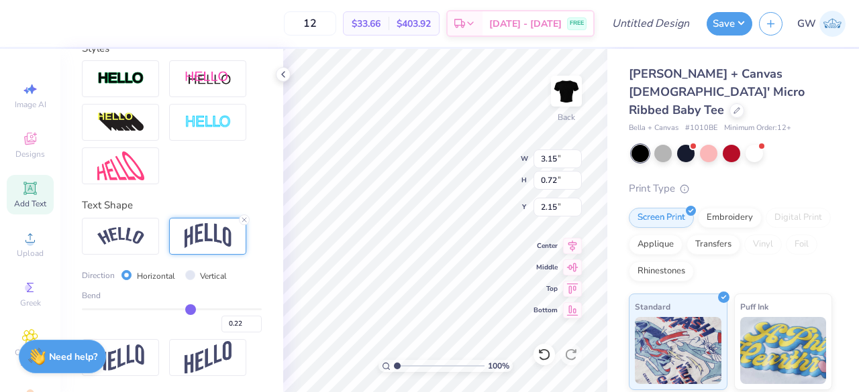
scroll to position [409, 0]
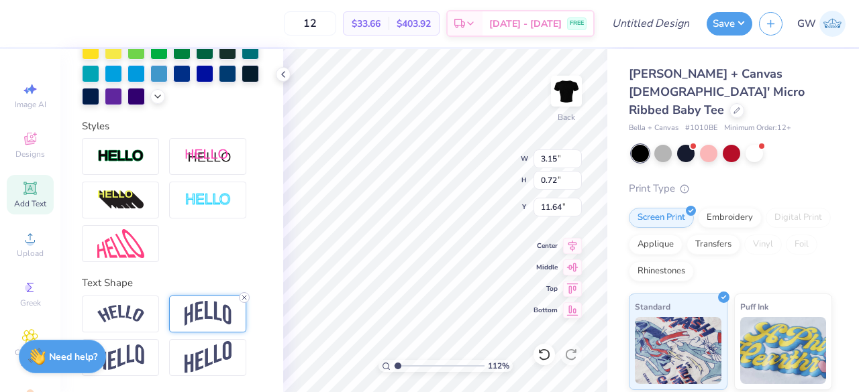
click at [244, 297] on icon at bounding box center [244, 298] width 8 height 8
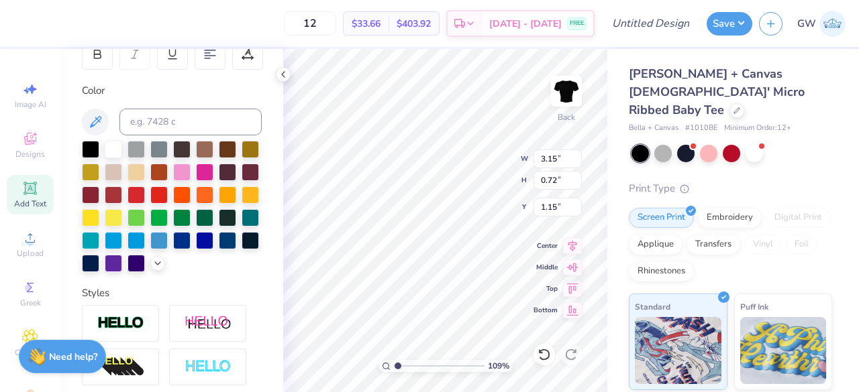
scroll to position [196, 0]
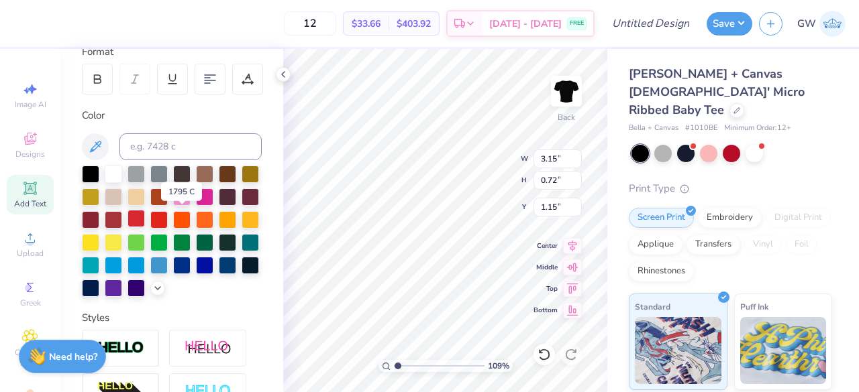
click at [145, 214] on div at bounding box center [135, 218] width 17 height 17
click at [145, 215] on div at bounding box center [135, 218] width 17 height 17
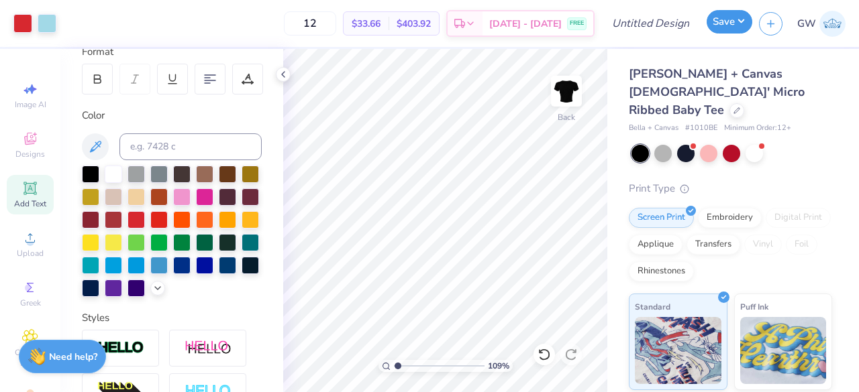
click at [720, 30] on button "Save" at bounding box center [729, 21] width 46 height 23
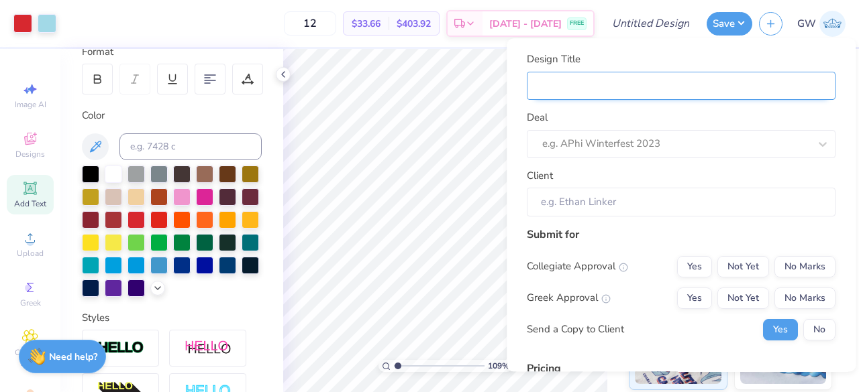
click at [628, 80] on input "Design Title" at bounding box center [681, 86] width 309 height 29
paste input "Bid Day Idea Navy Blue Baby Tee Red & Blue Phi Mu"
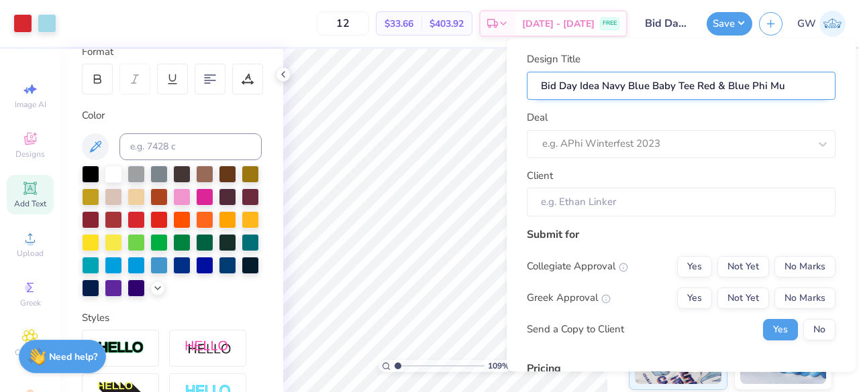
drag, startPoint x: 598, startPoint y: 82, endPoint x: 649, endPoint y: 93, distance: 52.8
click at [649, 93] on input "Bid Day Idea Navy Blue Baby Tee Red & Blue Phi Mu" at bounding box center [681, 86] width 309 height 29
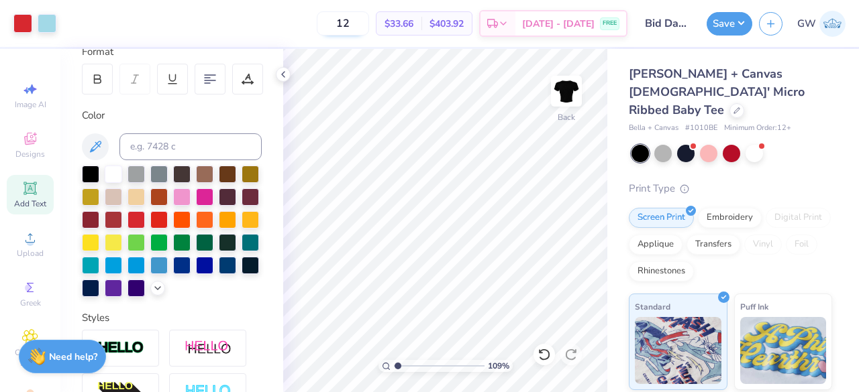
click at [356, 27] on input "12" at bounding box center [343, 23] width 52 height 24
